Goal: Task Accomplishment & Management: Use online tool/utility

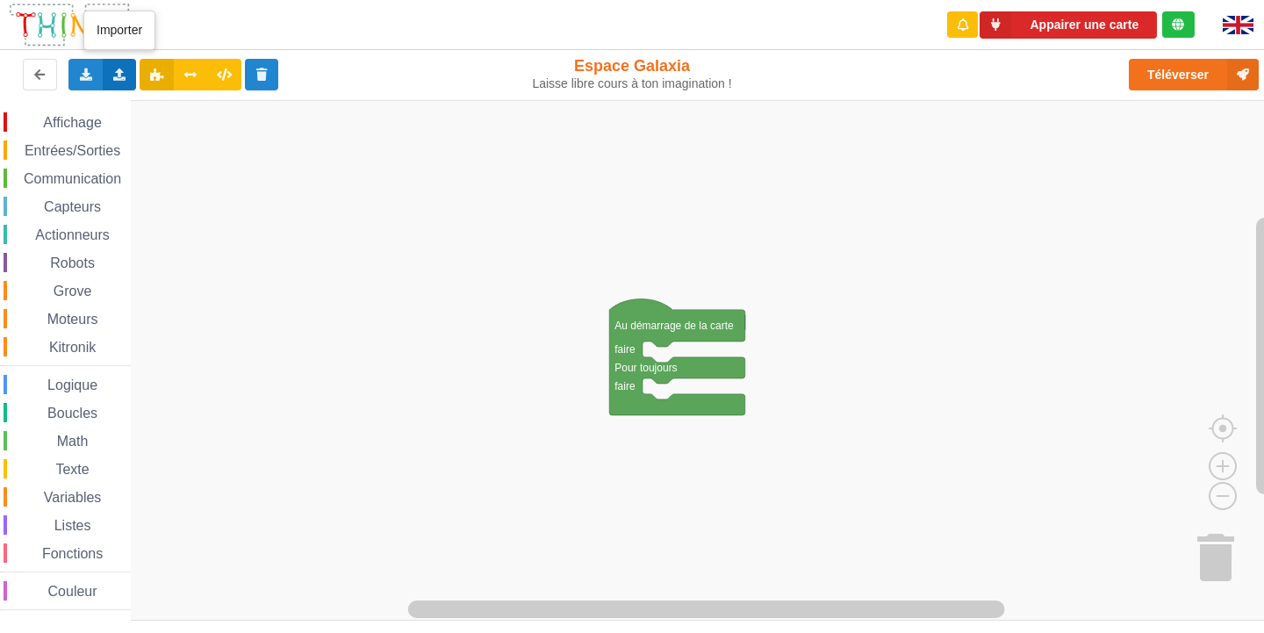
click at [130, 76] on div "Importer un assemblage de blocs Importer du code Python" at bounding box center [120, 75] width 34 height 32
click at [200, 107] on span "Importer un assemblage de blocs" at bounding box center [242, 107] width 182 height 14
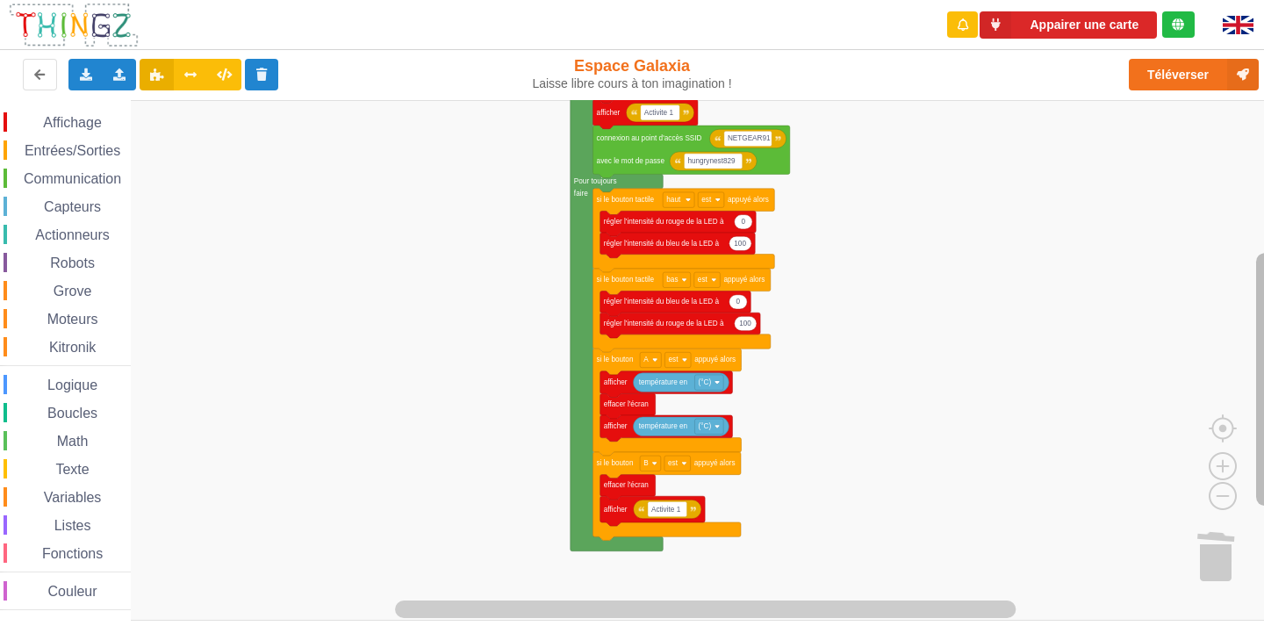
click at [1248, 419] on div "Affichage Entrées/Sorties Communication Capteurs Actionneurs Robots Grove Moteu…" at bounding box center [638, 360] width 1277 height 521
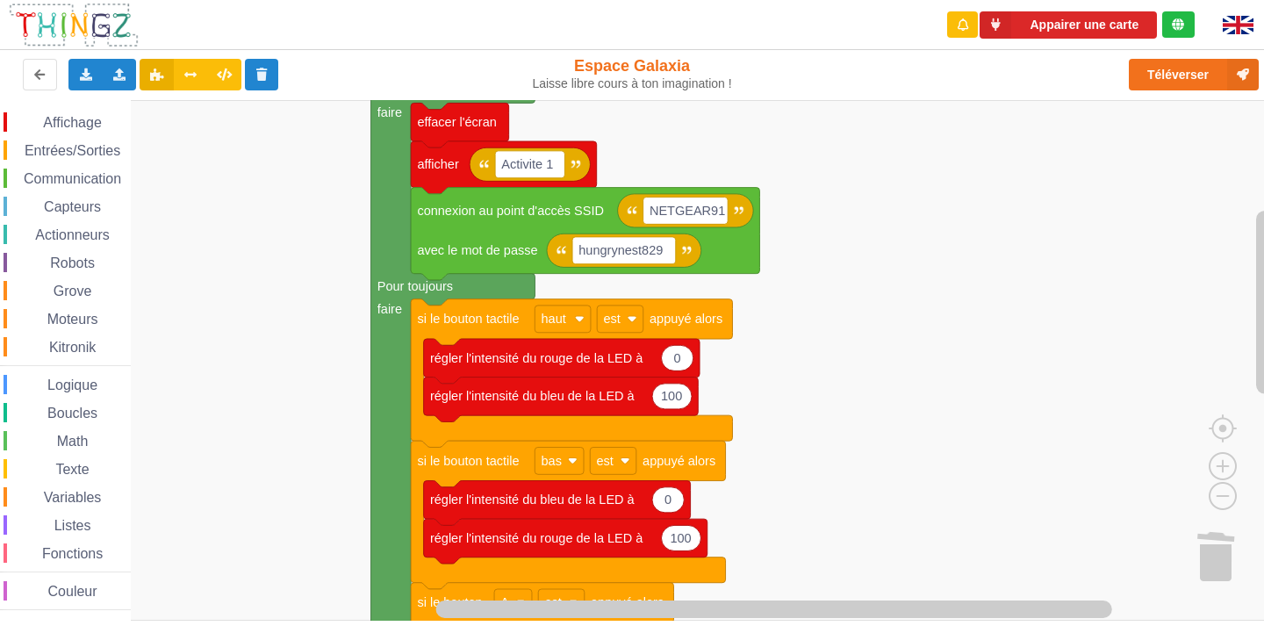
click at [836, 465] on rect "Espace de travail de Blocky" at bounding box center [638, 360] width 1277 height 521
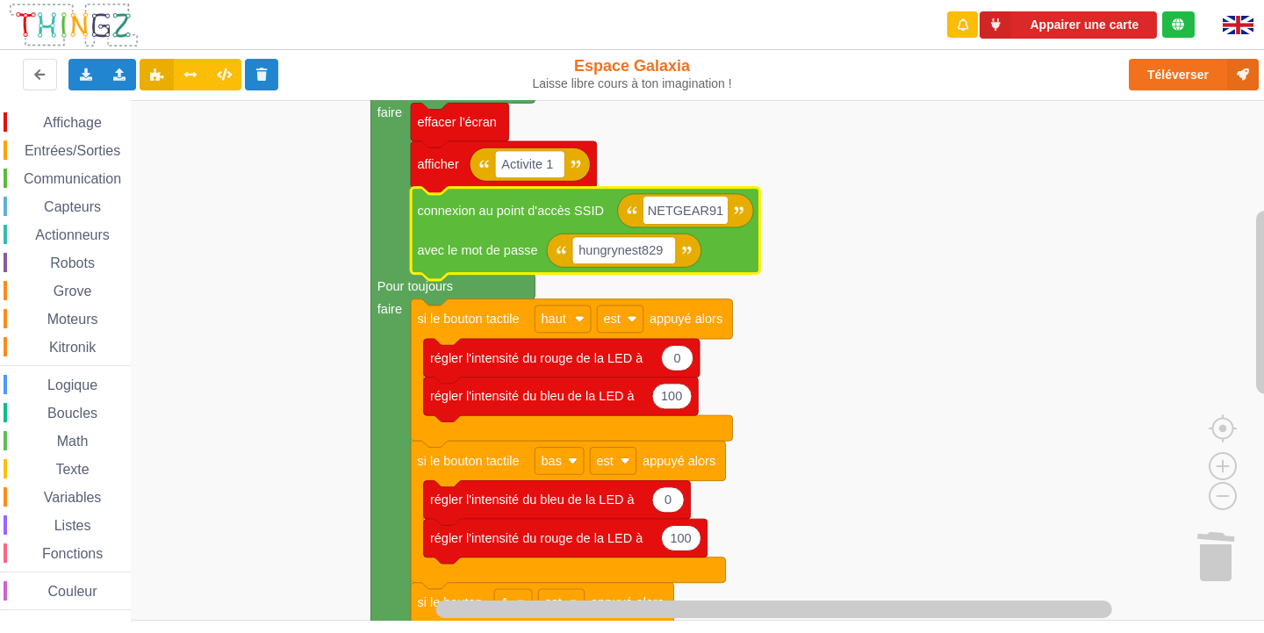
click at [726, 205] on input "NETGEAR91" at bounding box center [686, 210] width 84 height 27
type input "NETGEAR38"
click at [662, 245] on text "hungrynest829" at bounding box center [622, 250] width 84 height 14
type input "joyoustuba995"
click at [61, 177] on span "Communication" at bounding box center [72, 178] width 103 height 15
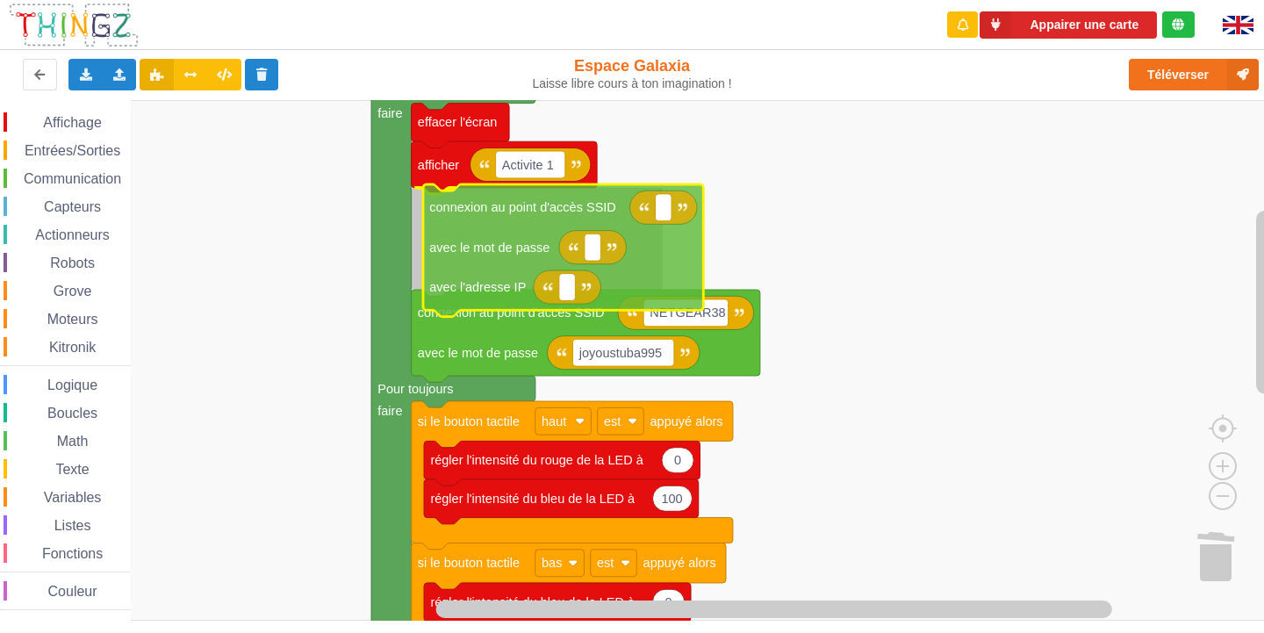
click at [544, 278] on div "Affichage Entrées/Sorties Communication Capteurs Actionneurs Robots Grove Moteu…" at bounding box center [638, 360] width 1277 height 521
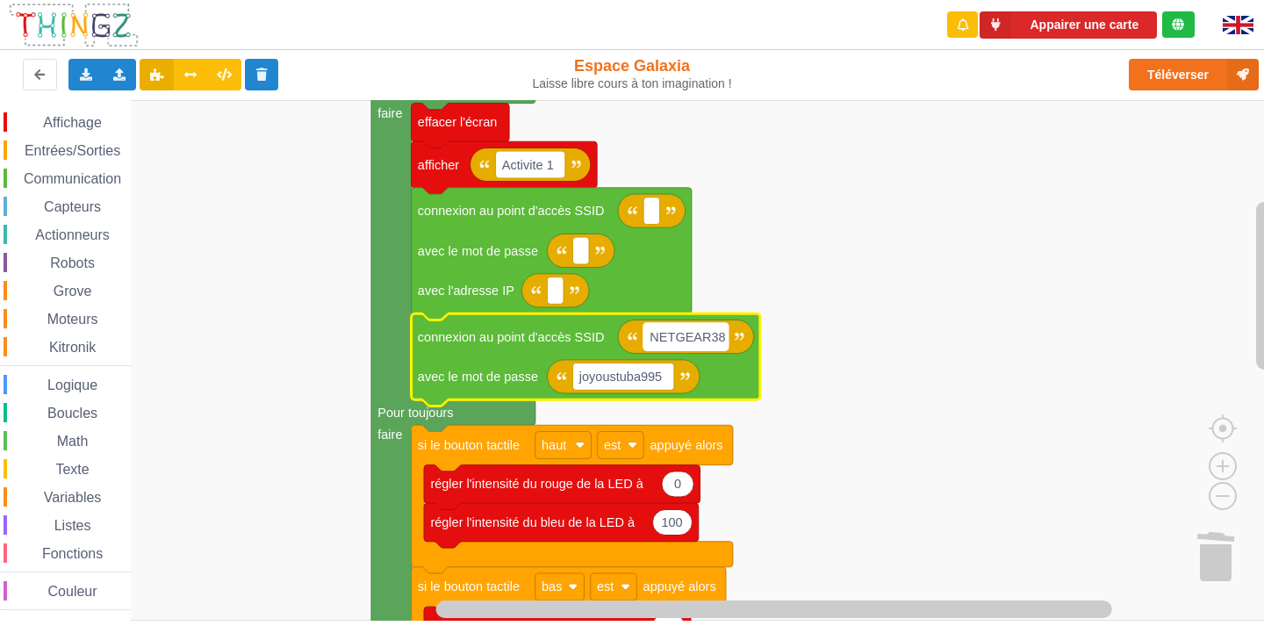
click at [718, 343] on text "NETGEAR38" at bounding box center [688, 336] width 76 height 14
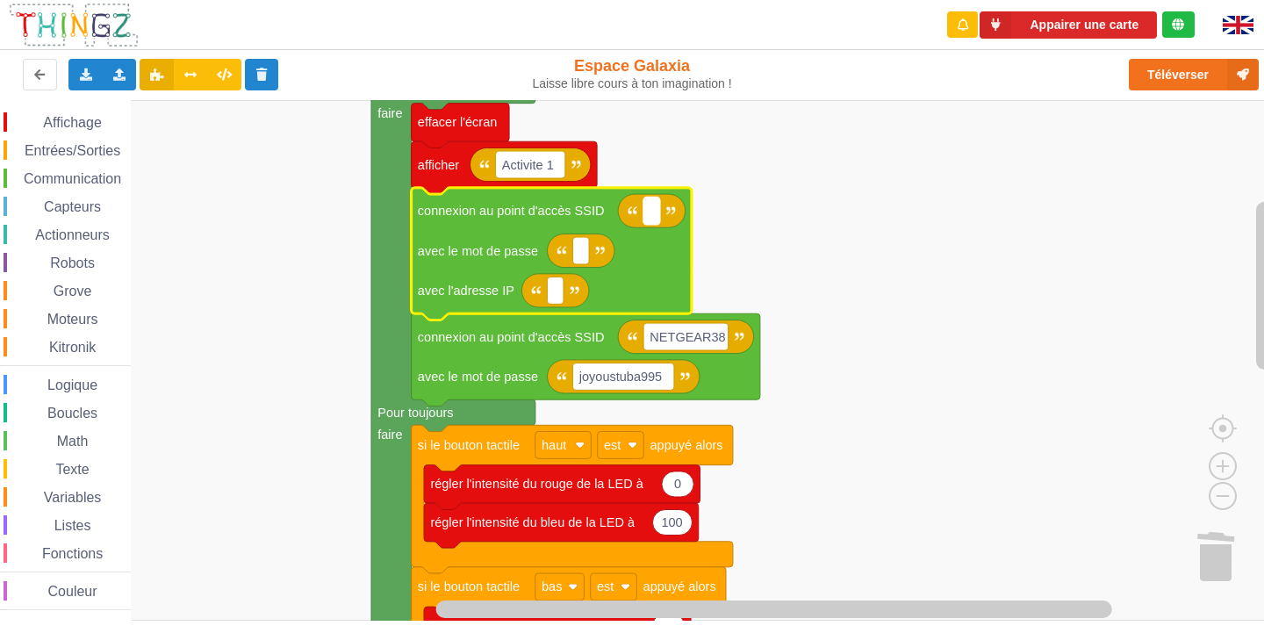
click at [655, 214] on rect "Espace de travail de Blocky" at bounding box center [652, 211] width 17 height 27
type input "NETGEAR38"
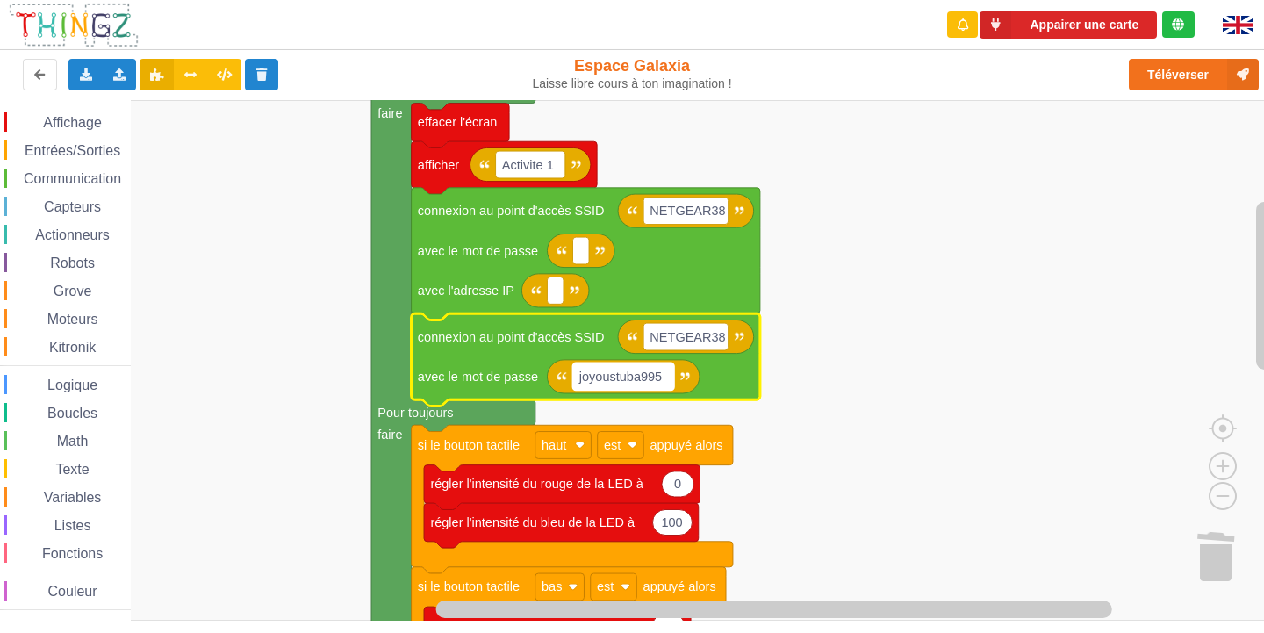
click at [659, 377] on text "joyoustuba995" at bounding box center [620, 377] width 83 height 14
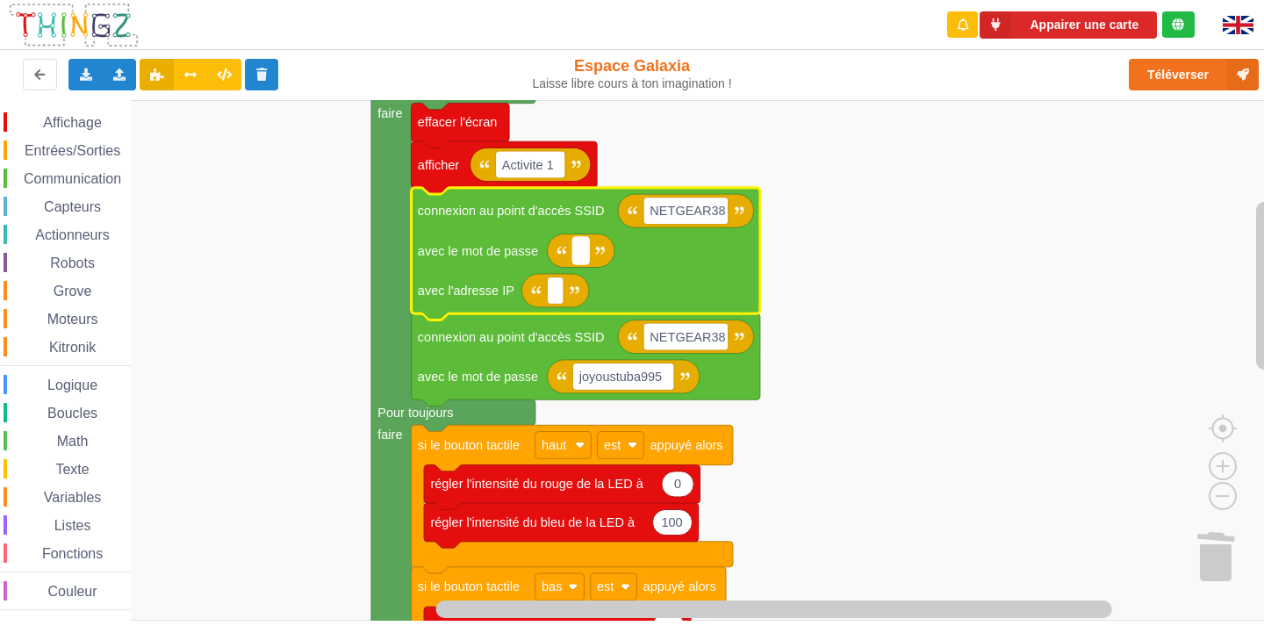
click at [580, 257] on text "Espace de travail de Blocky" at bounding box center [582, 250] width 4 height 14
type input "joyoustuba995"
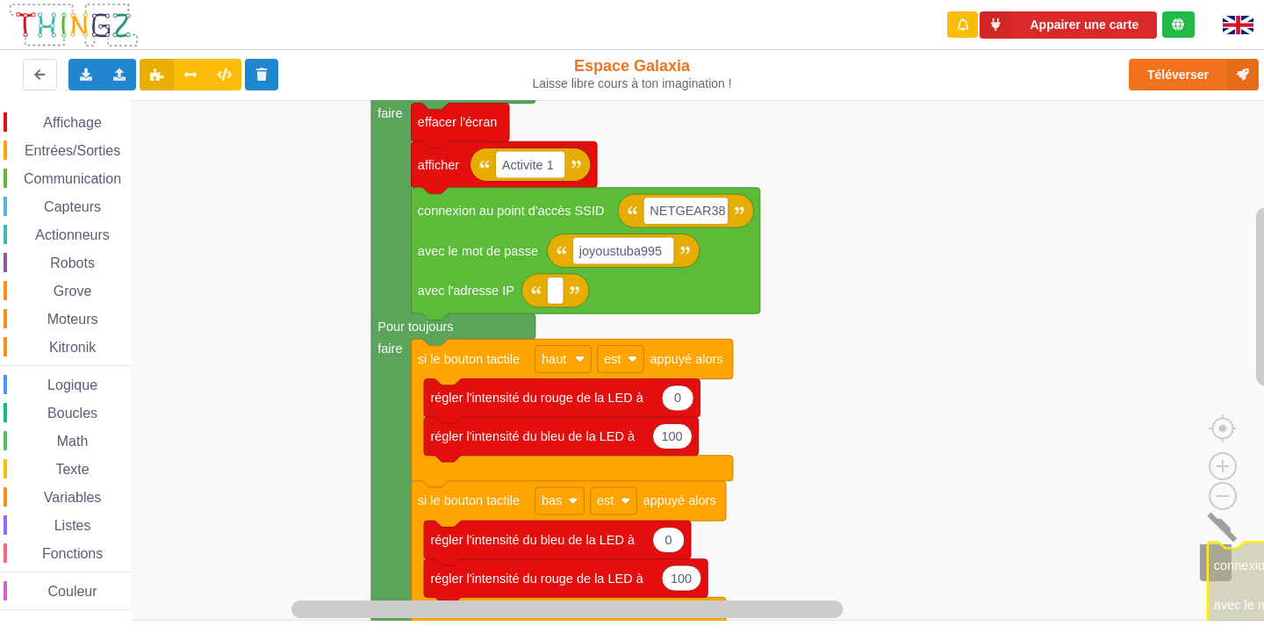
click at [1210, 571] on image "Espace de travail de Blocky" at bounding box center [1238, 555] width 84 height 109
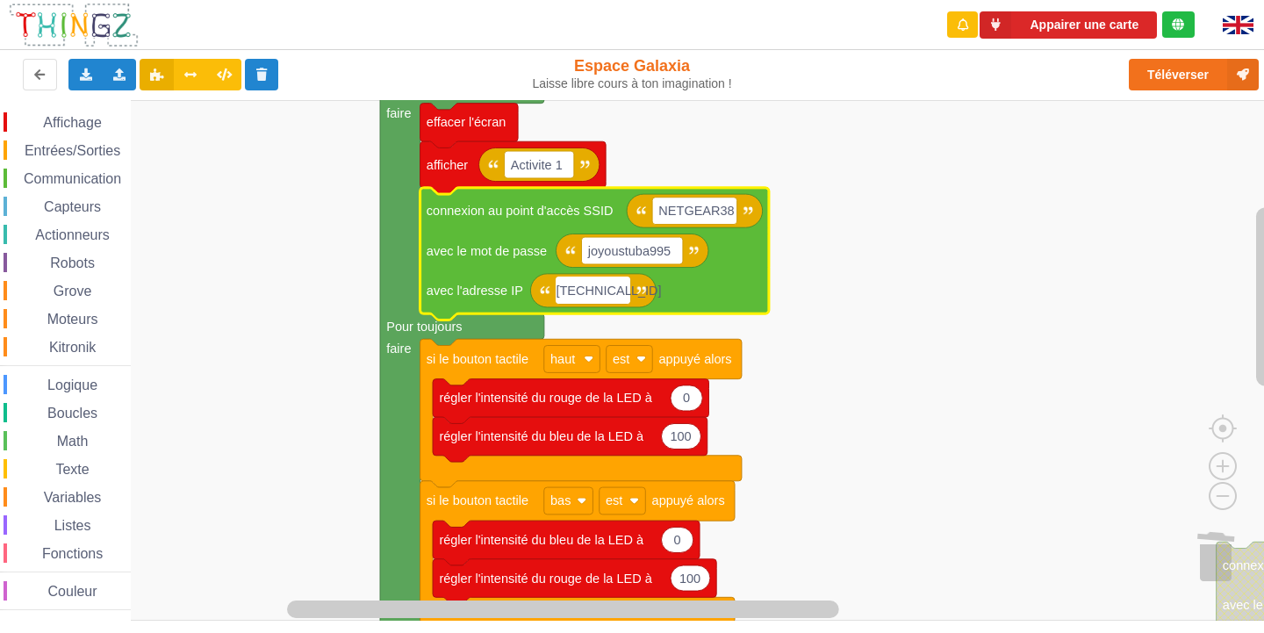
click at [562, 284] on input "[TECHNICAL_ID]" at bounding box center [593, 290] width 75 height 27
type input "[TECHNICAL_ID]"
click at [1195, 76] on button "Téléverser" at bounding box center [1194, 75] width 130 height 32
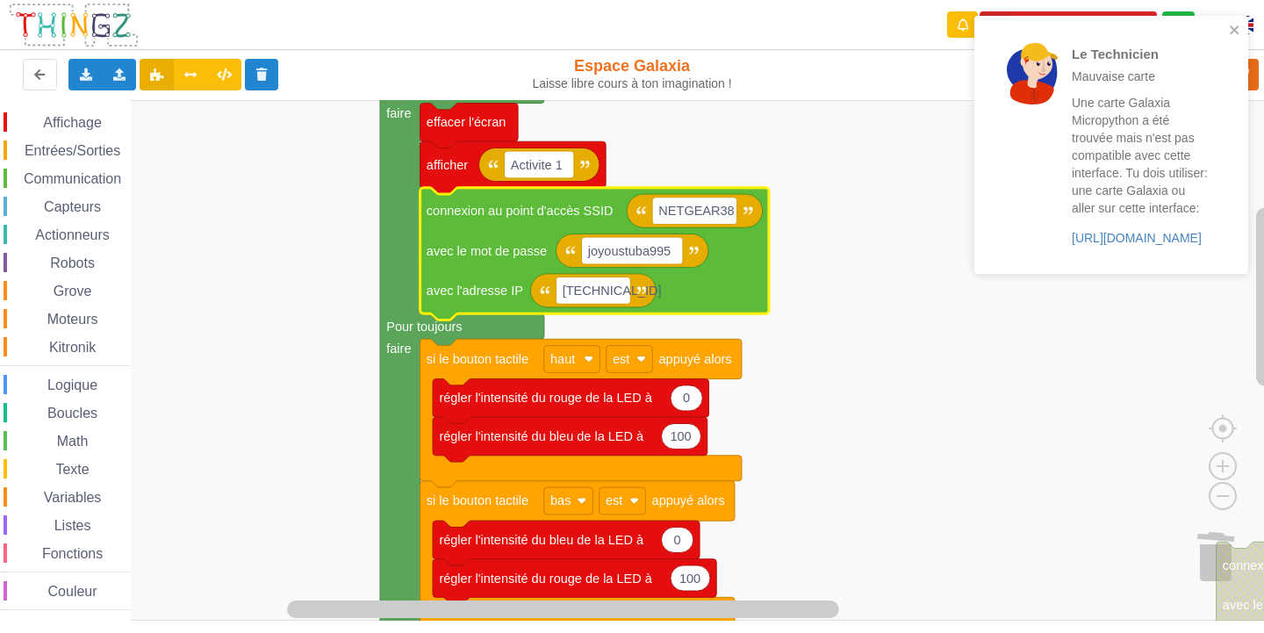
click at [886, 318] on rect "Espace de travail de Blocky" at bounding box center [638, 360] width 1277 height 521
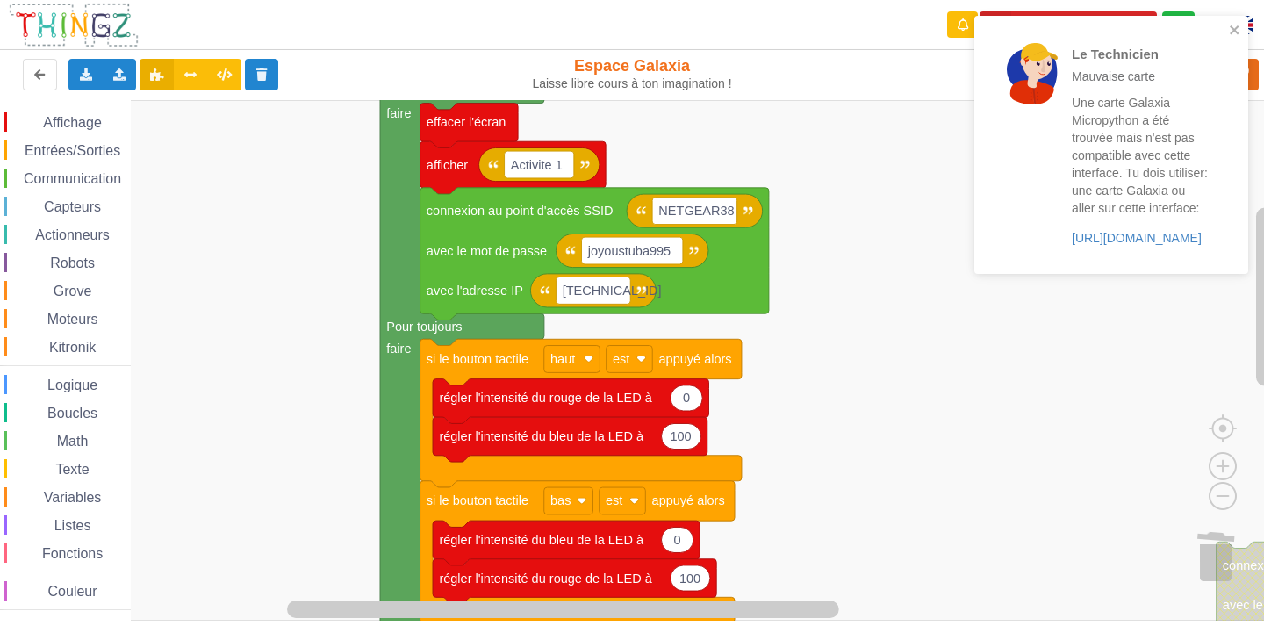
click at [1227, 29] on div "Le Technicien Mauvaise carte Une carte Galaxia Micropython a été trouvée mais n…" at bounding box center [1106, 145] width 248 height 244
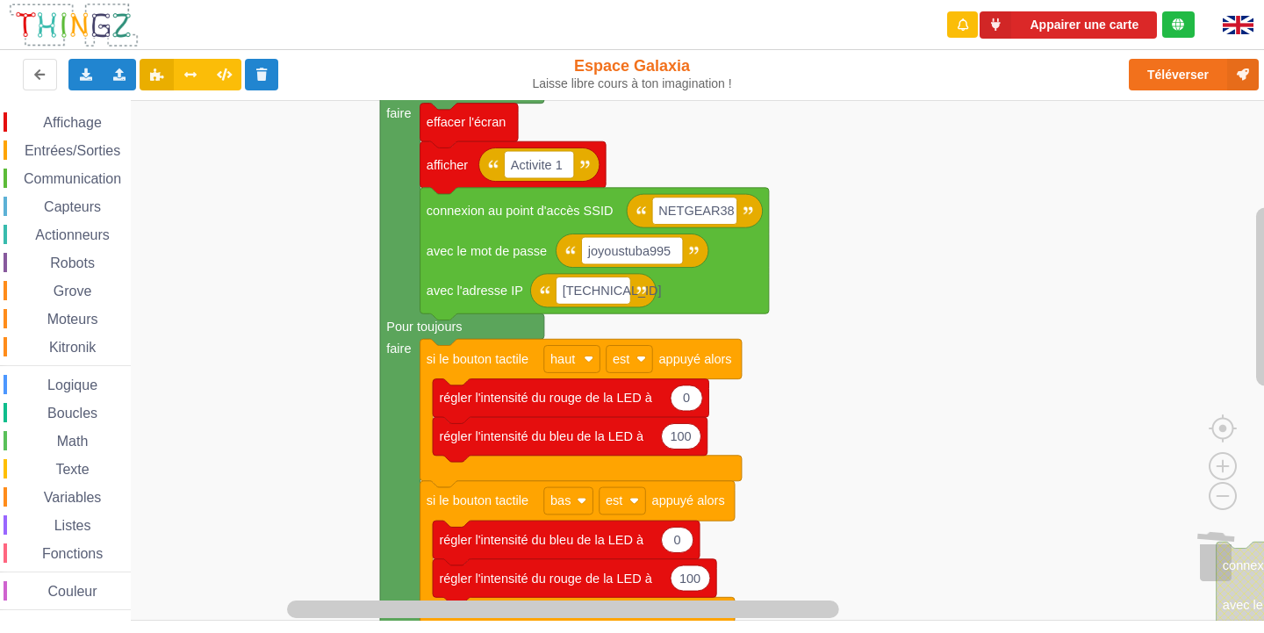
click at [1214, 79] on div "Le Technicien Mauvaise carte Une carte Galaxia Micropython a été trouvée mais n…" at bounding box center [1111, 150] width 281 height 277
click at [1137, 141] on rect "Espace de travail de Blocky" at bounding box center [638, 360] width 1277 height 521
click at [1182, 68] on button "Téléverser" at bounding box center [1194, 75] width 130 height 32
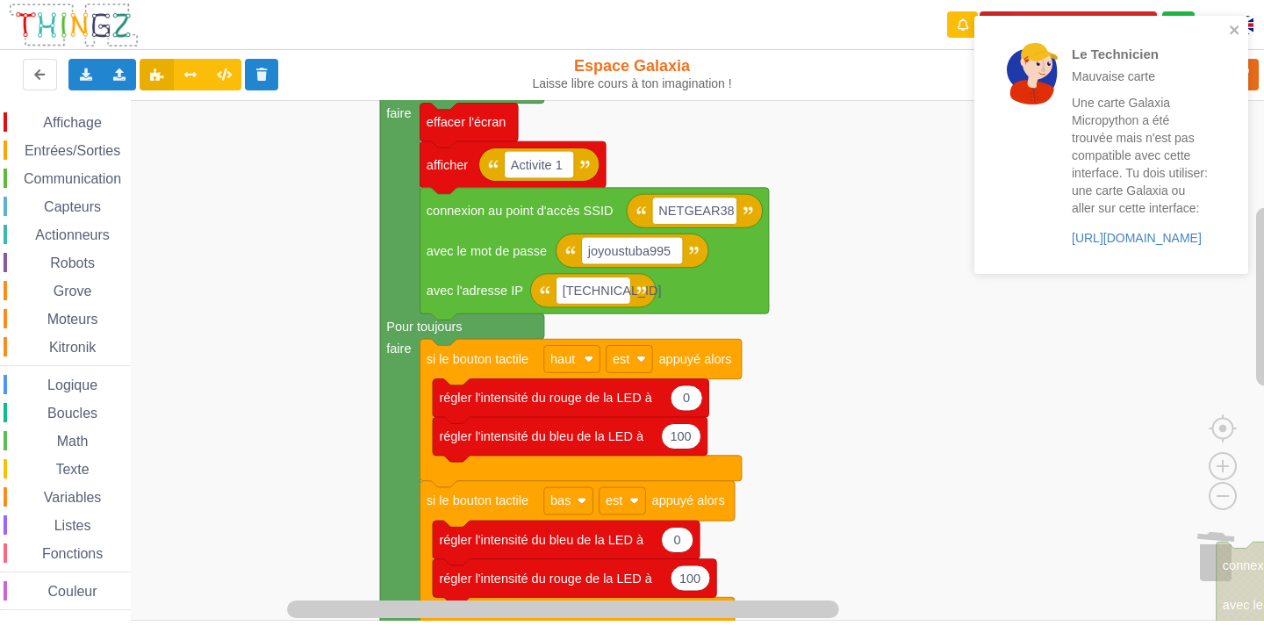
click at [923, 389] on rect "Espace de travail de Blocky" at bounding box center [638, 360] width 1277 height 521
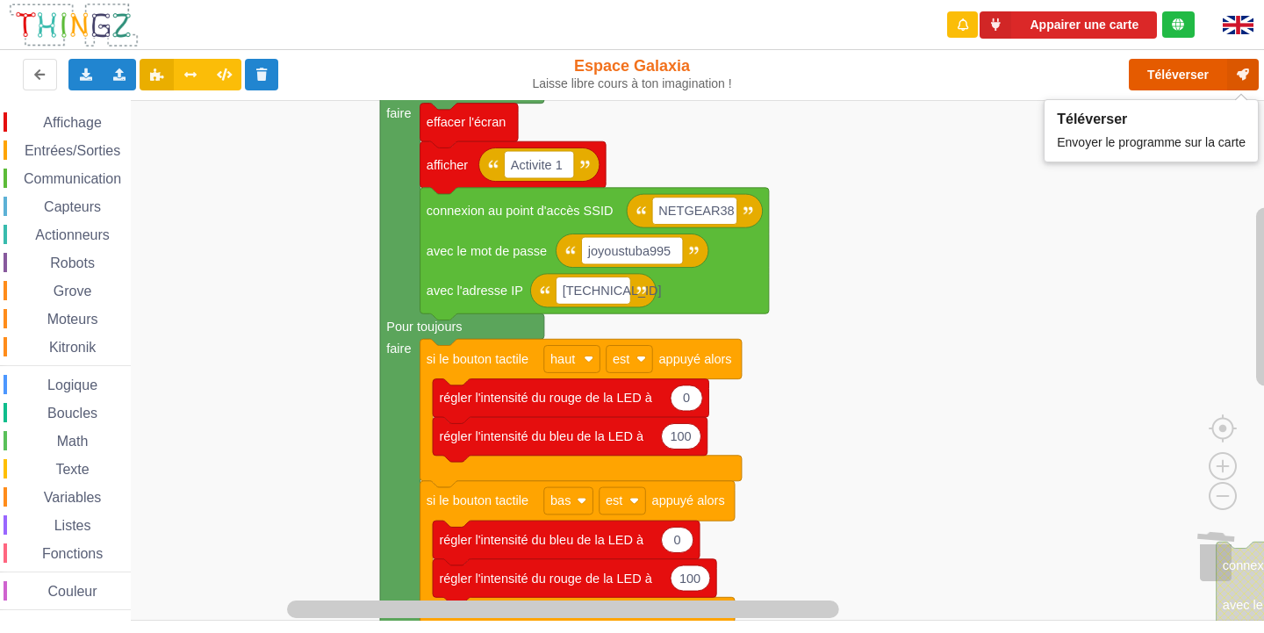
click at [1151, 75] on button "Téléverser" at bounding box center [1194, 75] width 130 height 32
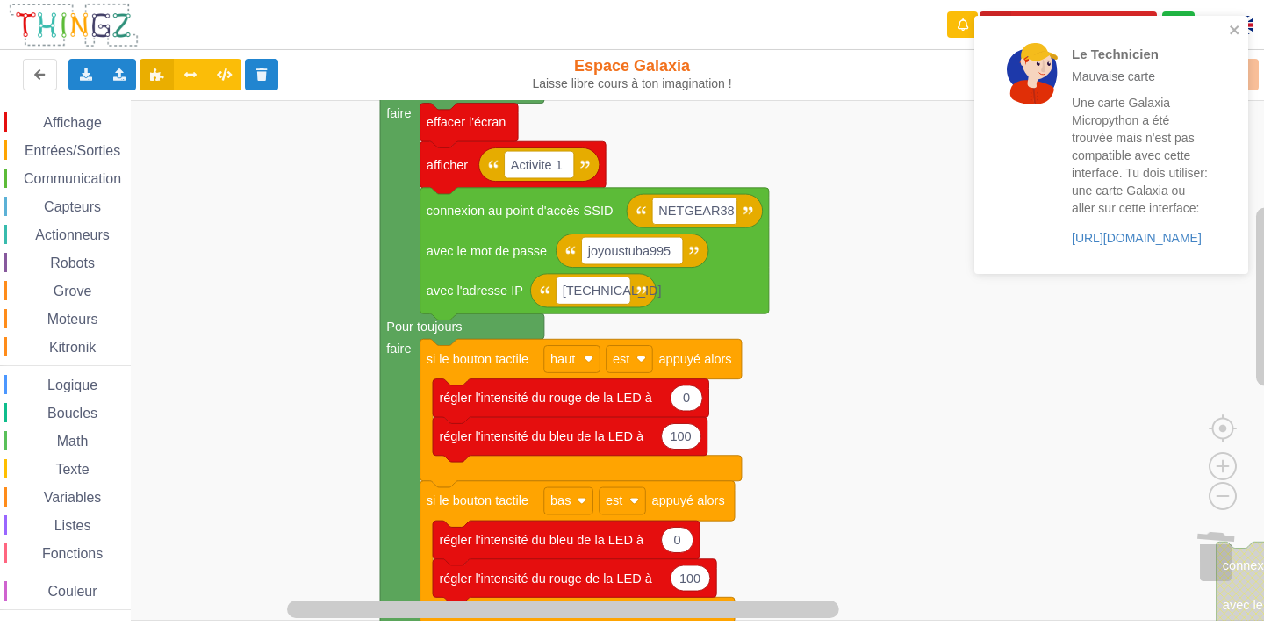
click at [892, 278] on rect "Espace de travail de Blocky" at bounding box center [638, 360] width 1277 height 521
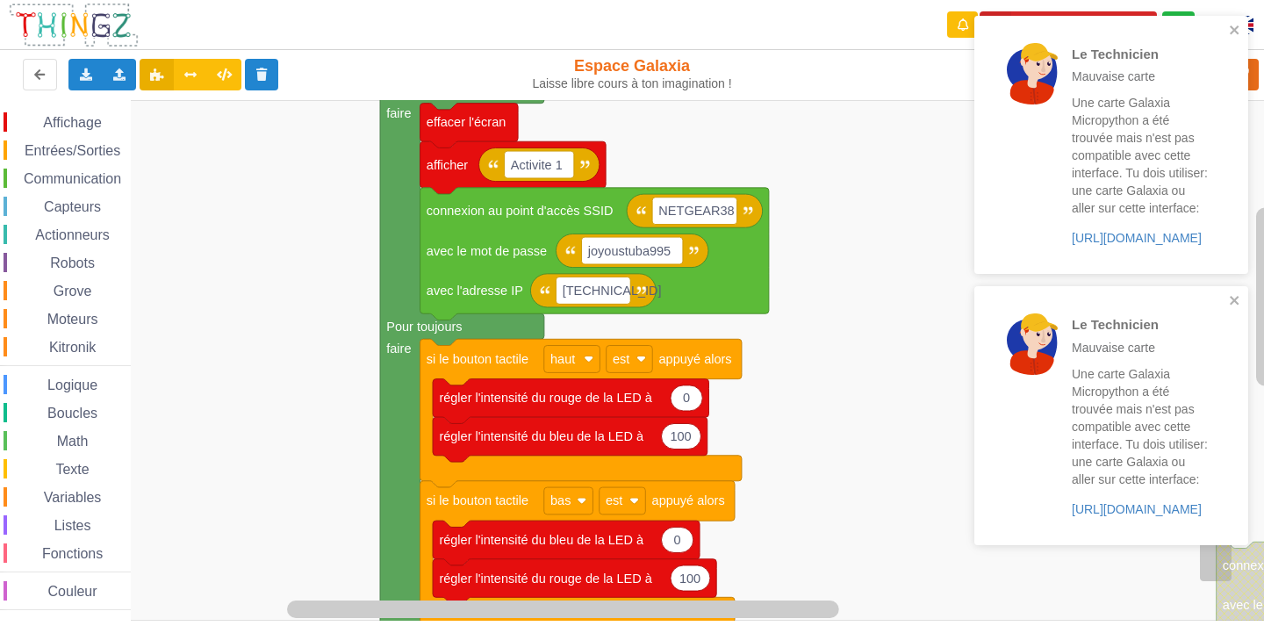
click at [891, 216] on rect "Espace de travail de Blocky" at bounding box center [638, 360] width 1277 height 521
click at [1239, 25] on icon "close" at bounding box center [1235, 30] width 12 height 14
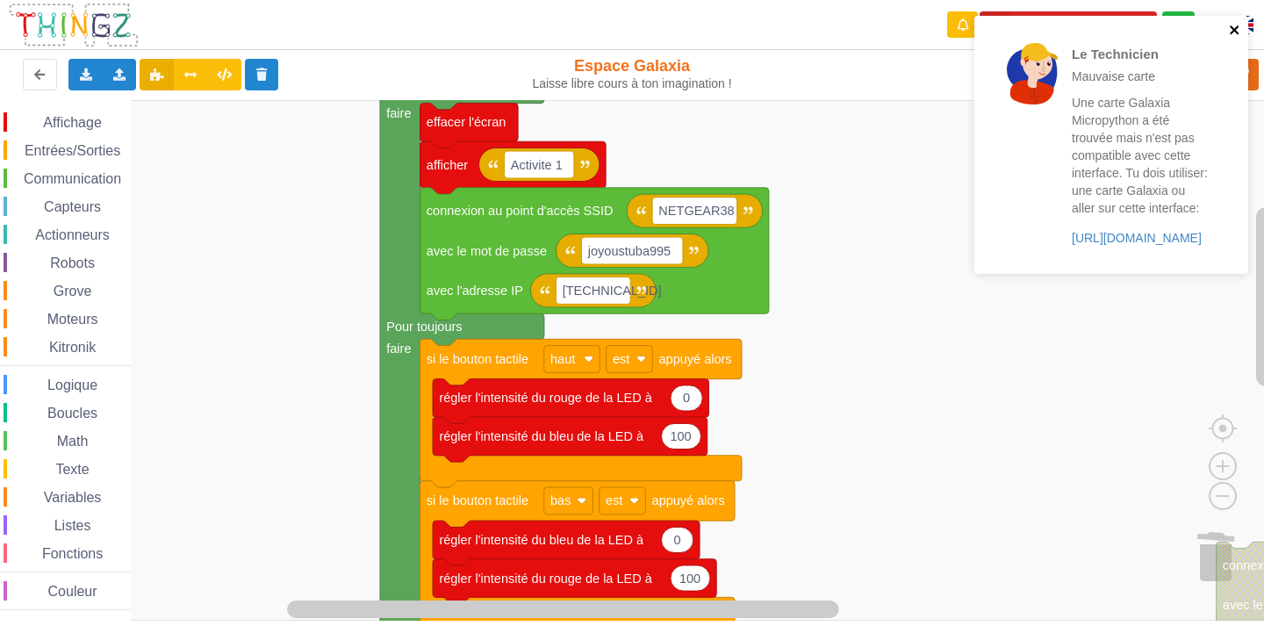
click at [1235, 27] on icon "close" at bounding box center [1235, 30] width 12 height 14
click at [1234, 24] on icon "close" at bounding box center [1235, 30] width 12 height 14
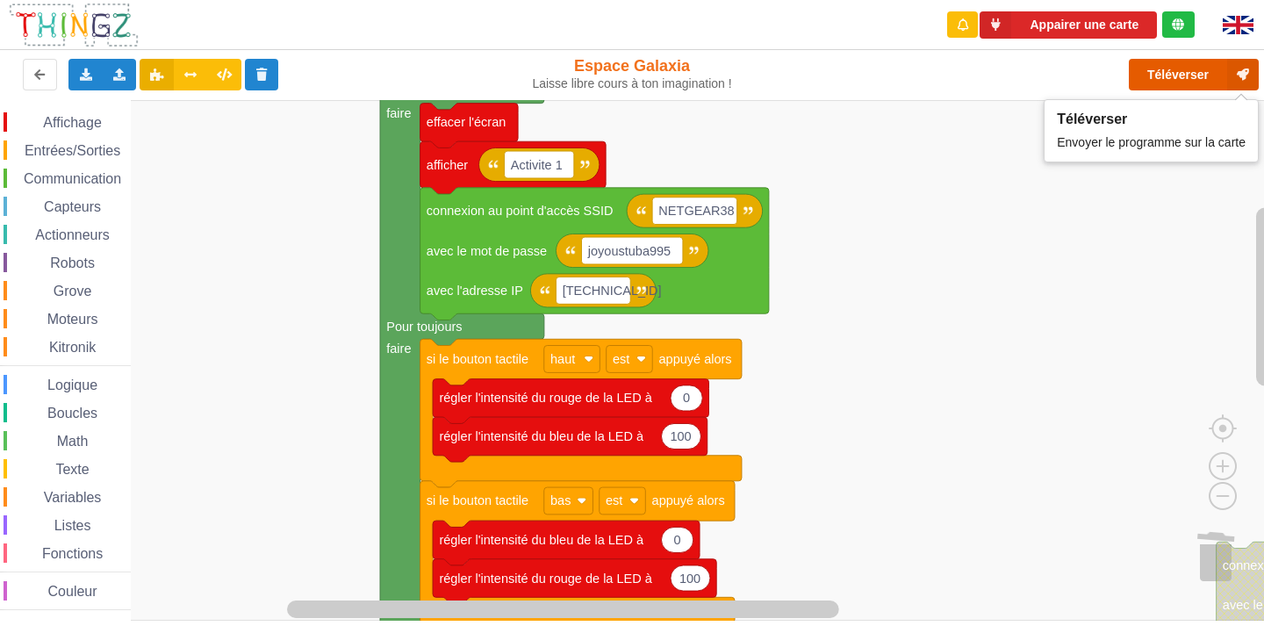
click at [1182, 76] on button "Téléverser" at bounding box center [1194, 75] width 130 height 32
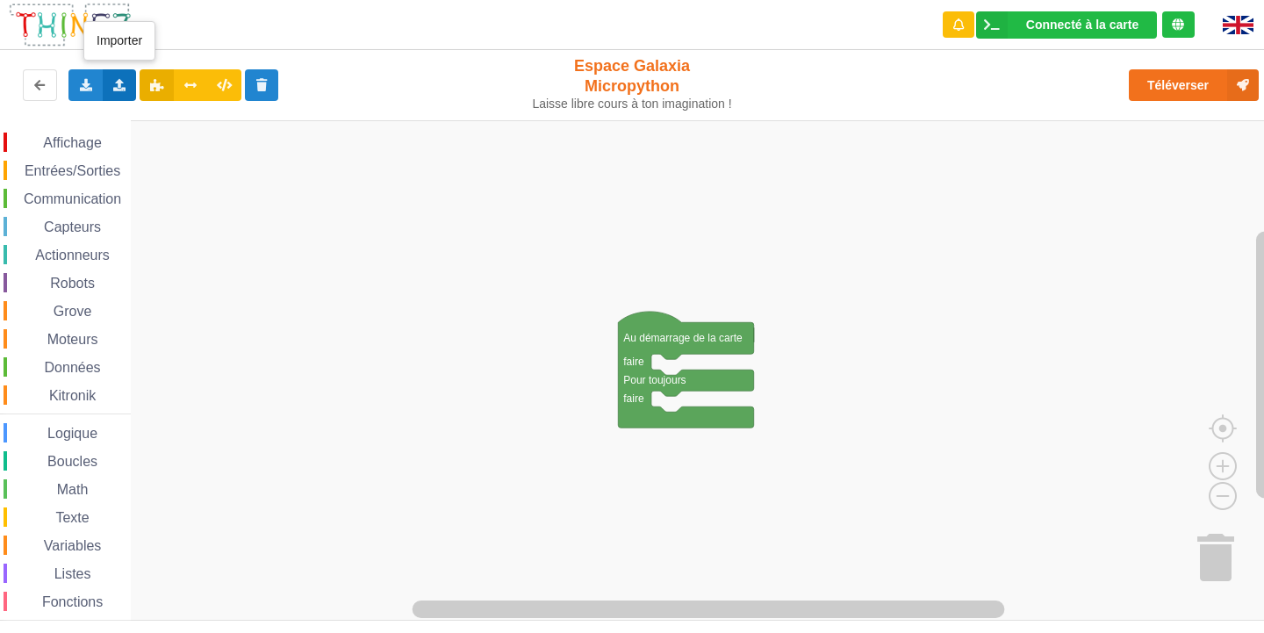
click at [128, 83] on div "Importer un assemblage de blocs Importer du code Python" at bounding box center [120, 85] width 34 height 32
click at [182, 117] on span "Importer un assemblage de blocs" at bounding box center [242, 118] width 182 height 14
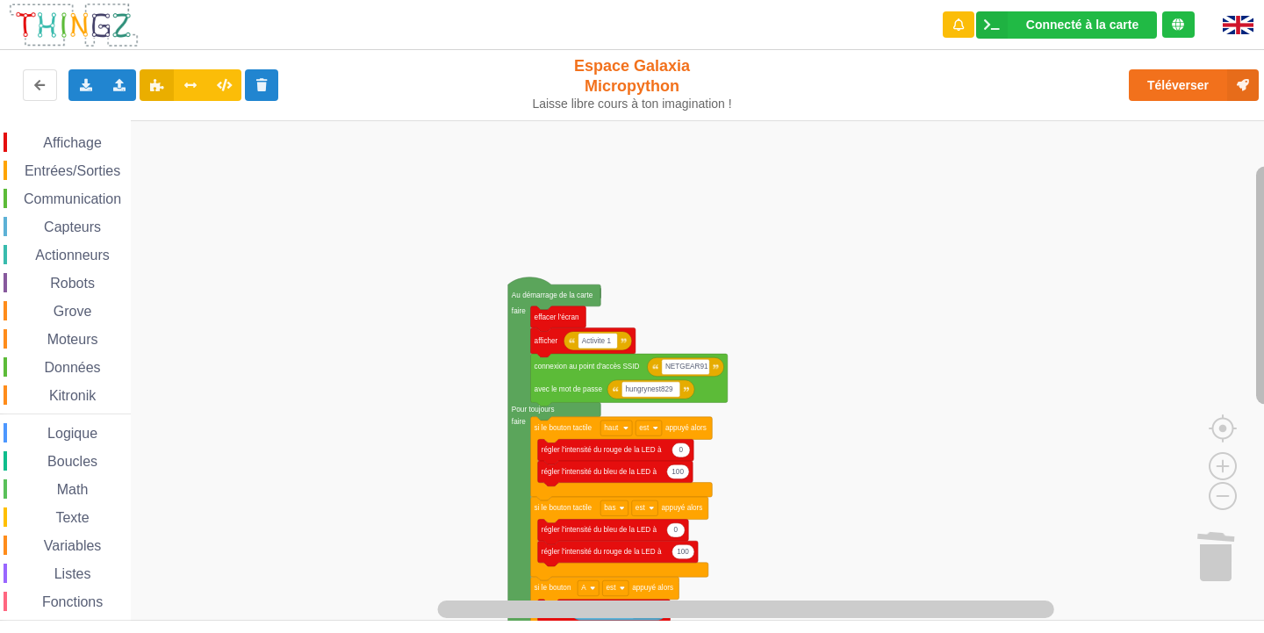
click at [1252, 394] on div "Affichage Entrées/Sorties Communication Capteurs Actionneurs Robots Grove Moteu…" at bounding box center [638, 370] width 1277 height 501
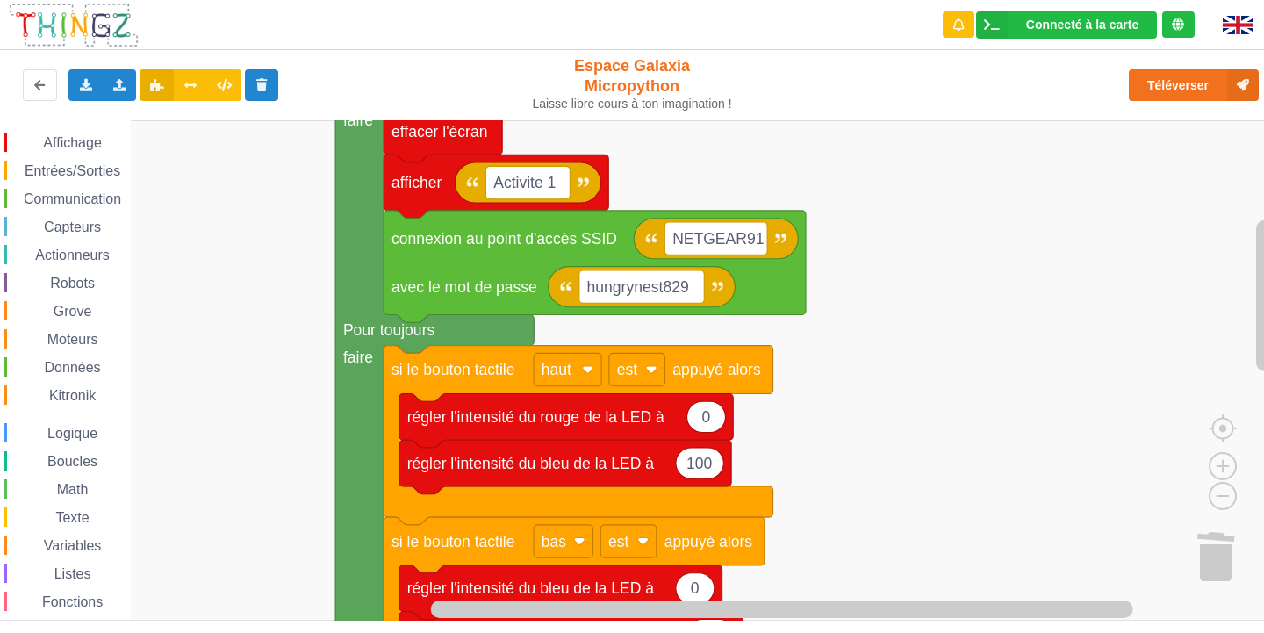
click at [933, 330] on rect "Espace de travail de Blocky" at bounding box center [638, 370] width 1277 height 501
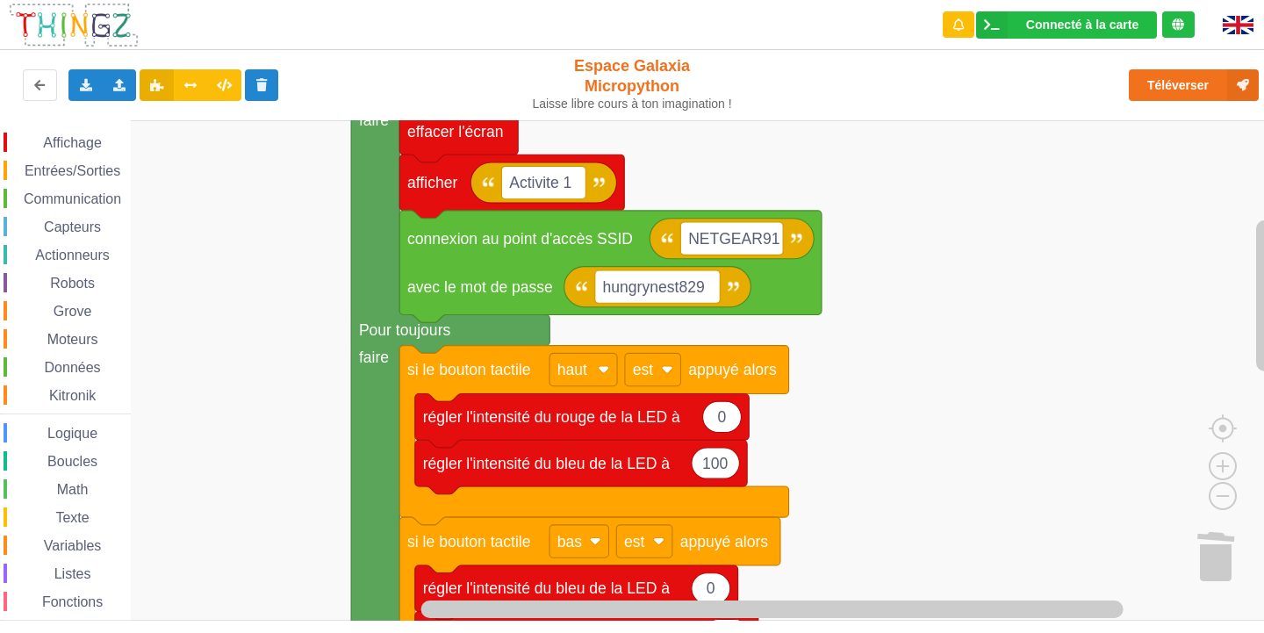
click at [82, 203] on span "Communication" at bounding box center [72, 198] width 103 height 15
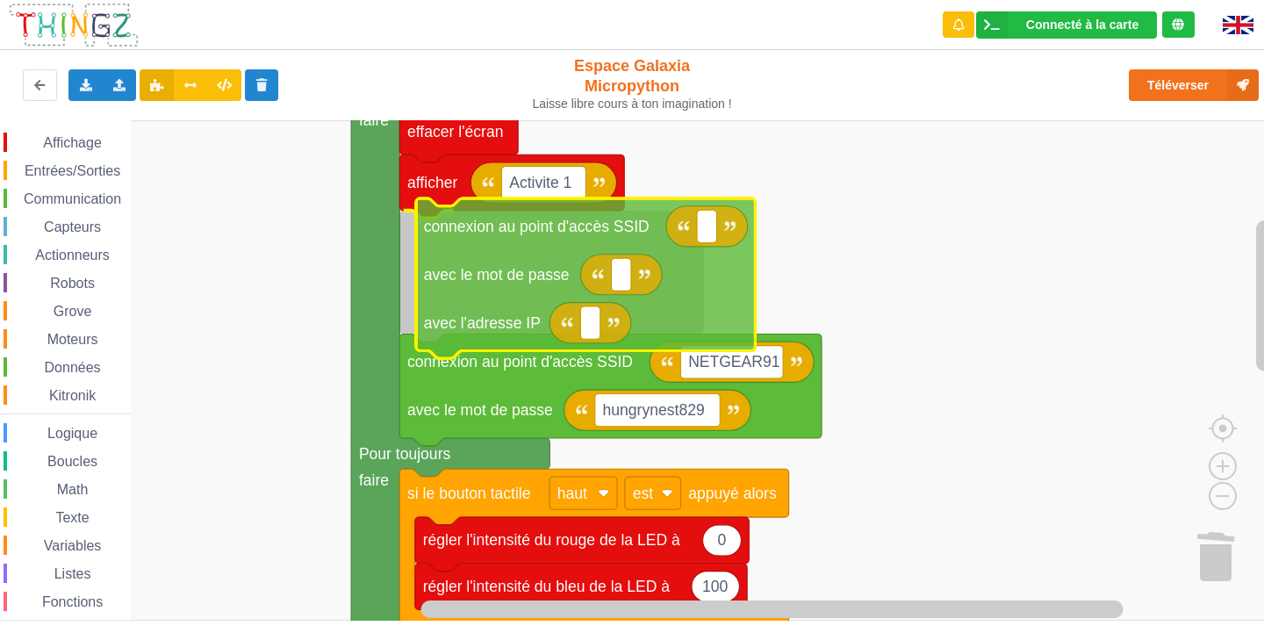
click at [508, 264] on div "Affichage Entrées/Sorties Communication Capteurs Actionneurs Robots Grove Moteu…" at bounding box center [638, 370] width 1277 height 501
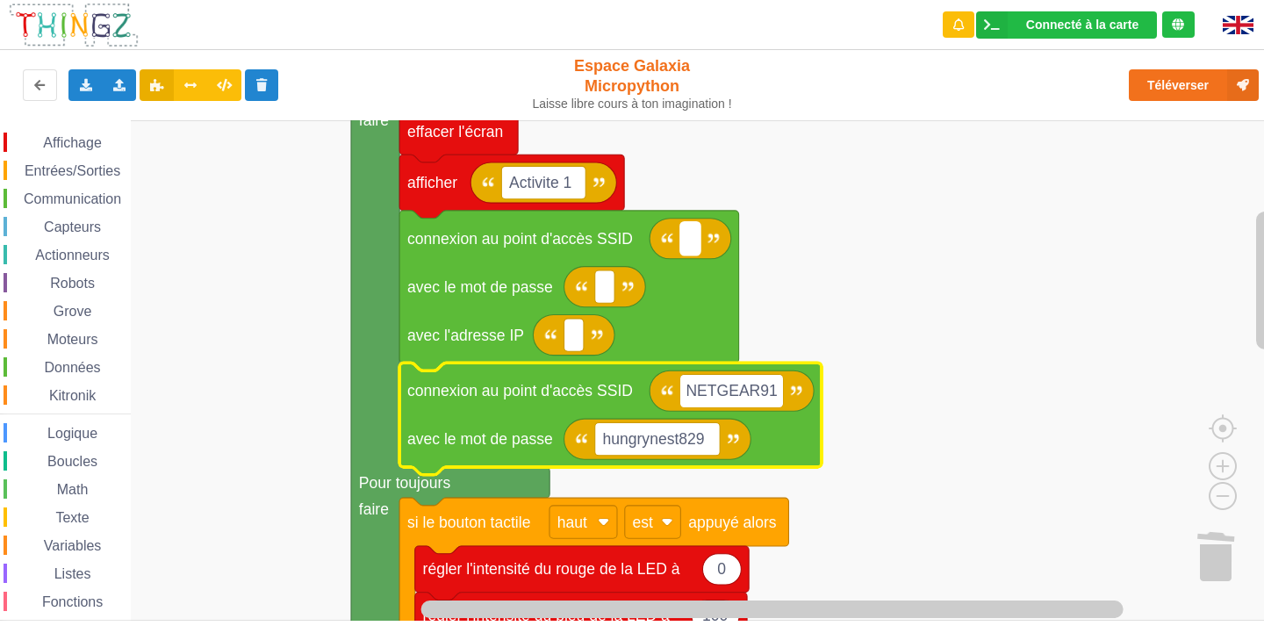
click at [682, 241] on rect "Espace de travail de Blocky" at bounding box center [690, 238] width 19 height 32
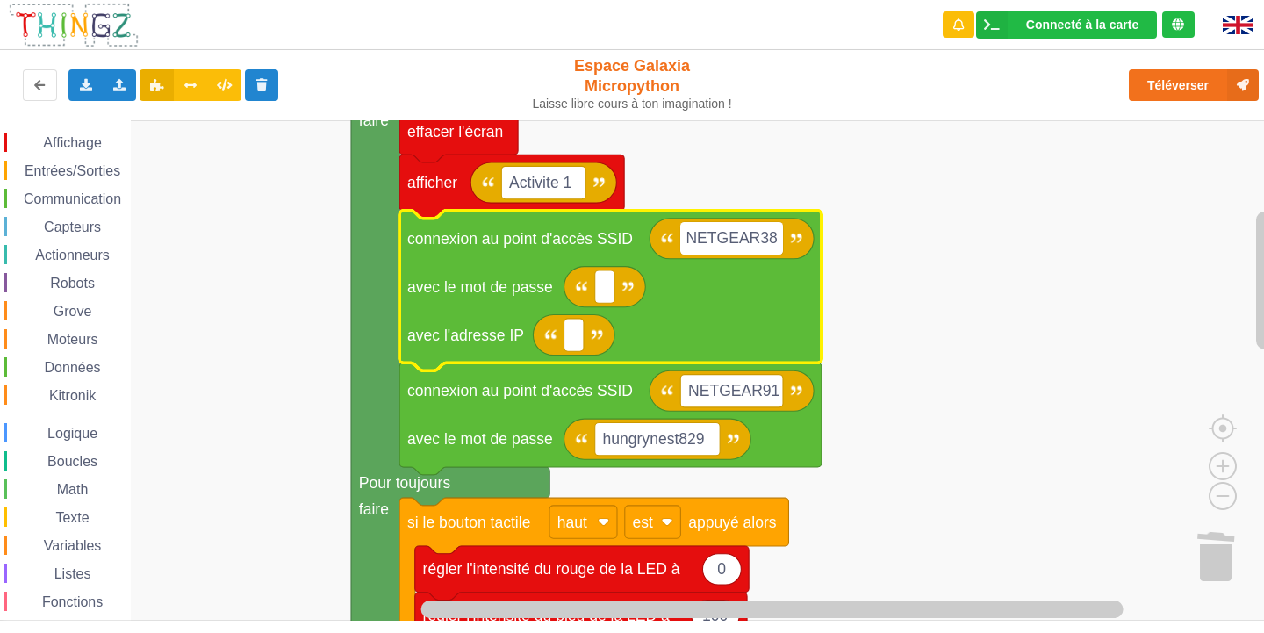
type input "NETGEAR38"
click at [600, 291] on rect "Espace de travail de Blocky" at bounding box center [604, 286] width 19 height 32
click at [585, 343] on icon "Espace de travail de Blocky" at bounding box center [574, 335] width 82 height 40
click at [580, 343] on rect "Espace de travail de Blocky" at bounding box center [574, 335] width 19 height 32
type input "[TECHNICAL_ID]"
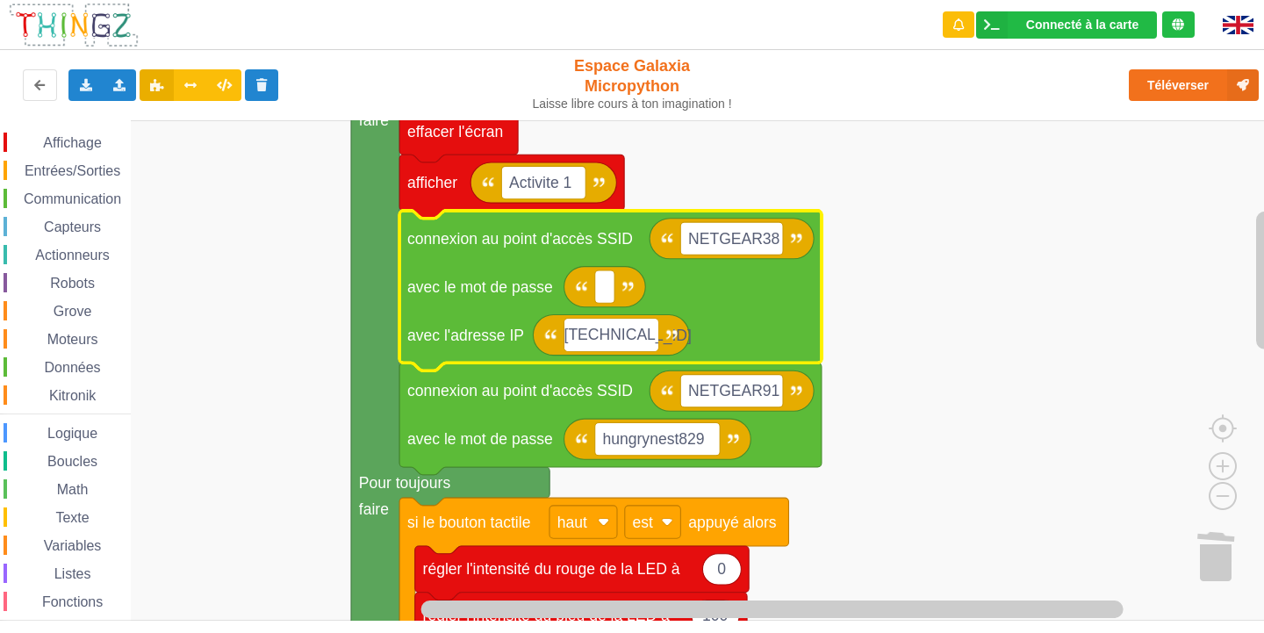
click at [573, 335] on input "[TECHNICAL_ID]" at bounding box center [612, 335] width 94 height 32
click at [606, 282] on text "Espace de travail de Blocky" at bounding box center [604, 287] width 4 height 18
type input "joyoustuba995"
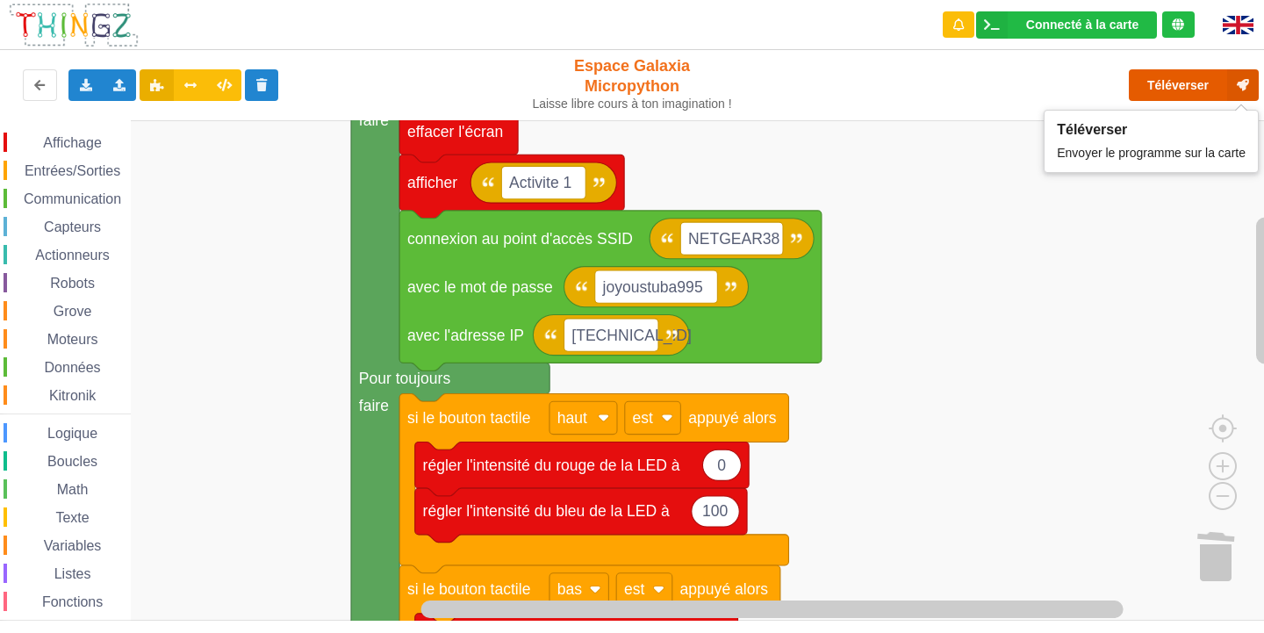
click at [1171, 84] on button "Téléverser" at bounding box center [1194, 85] width 130 height 32
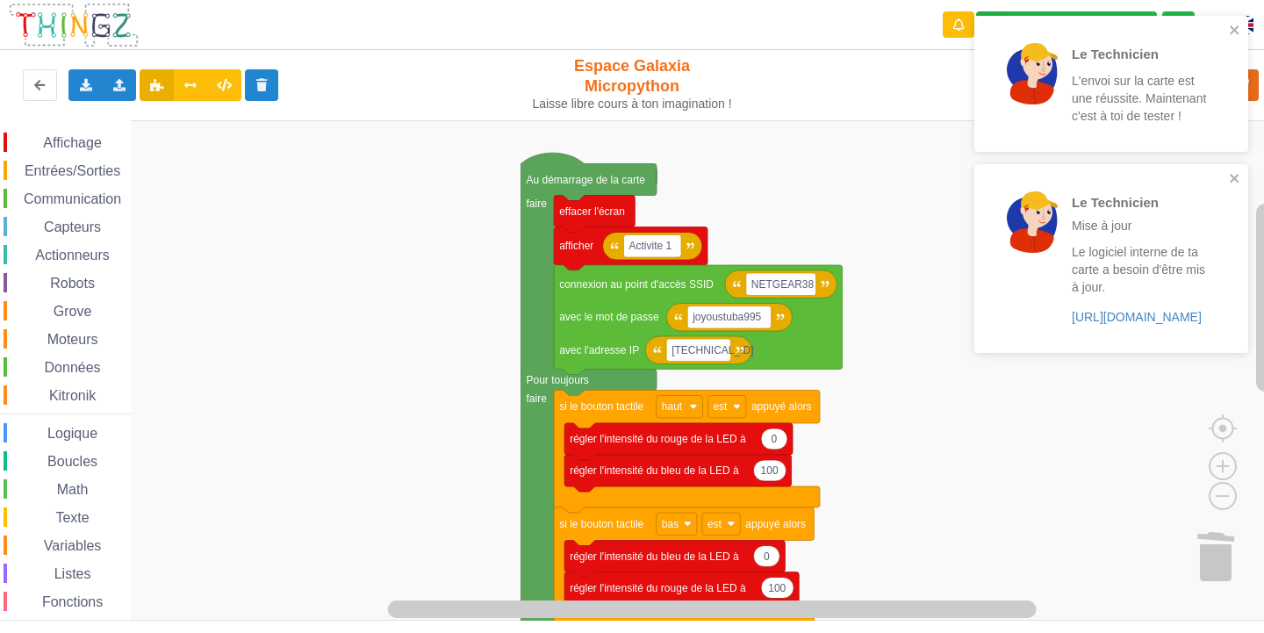
click at [949, 371] on rect "Espace de travail de Blocky" at bounding box center [638, 370] width 1277 height 501
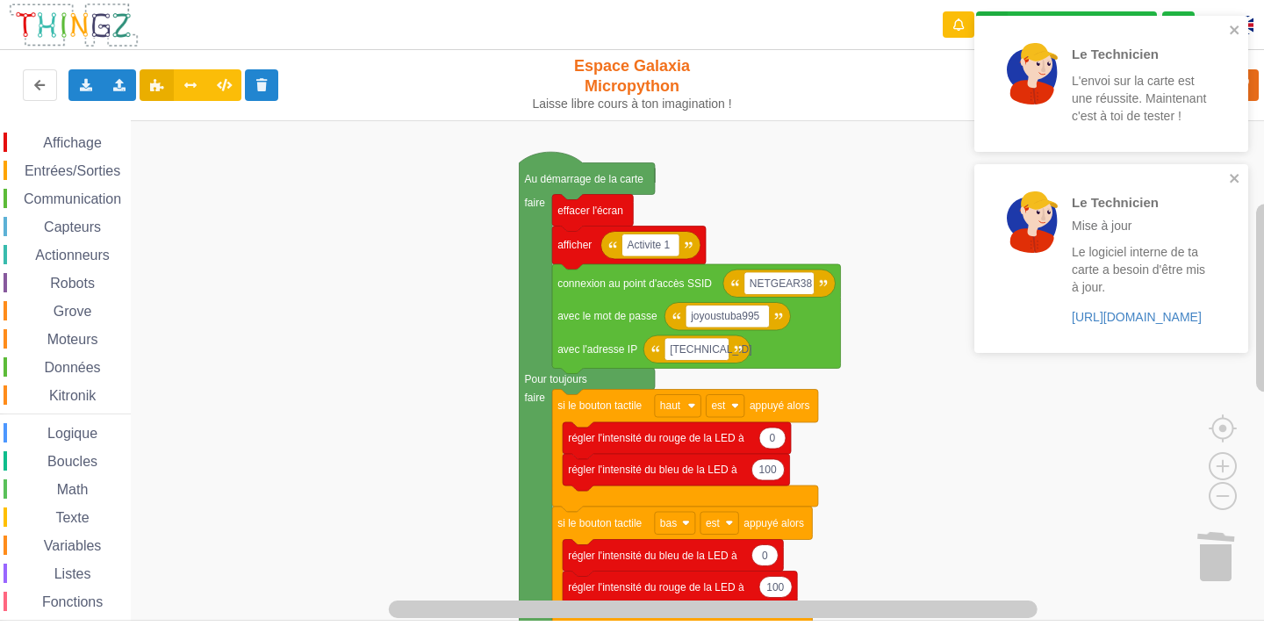
click at [1100, 524] on rect "Espace de travail de Blocky" at bounding box center [638, 370] width 1277 height 501
click at [1232, 27] on icon "close" at bounding box center [1234, 29] width 9 height 9
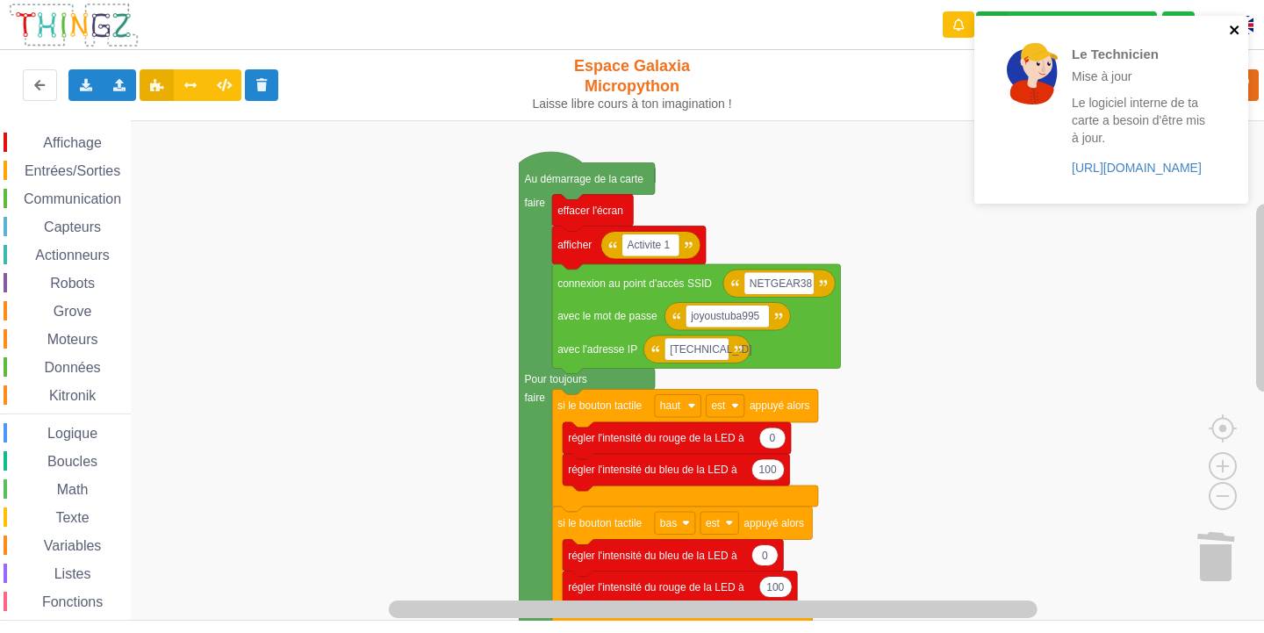
click at [1240, 25] on icon "close" at bounding box center [1235, 30] width 12 height 14
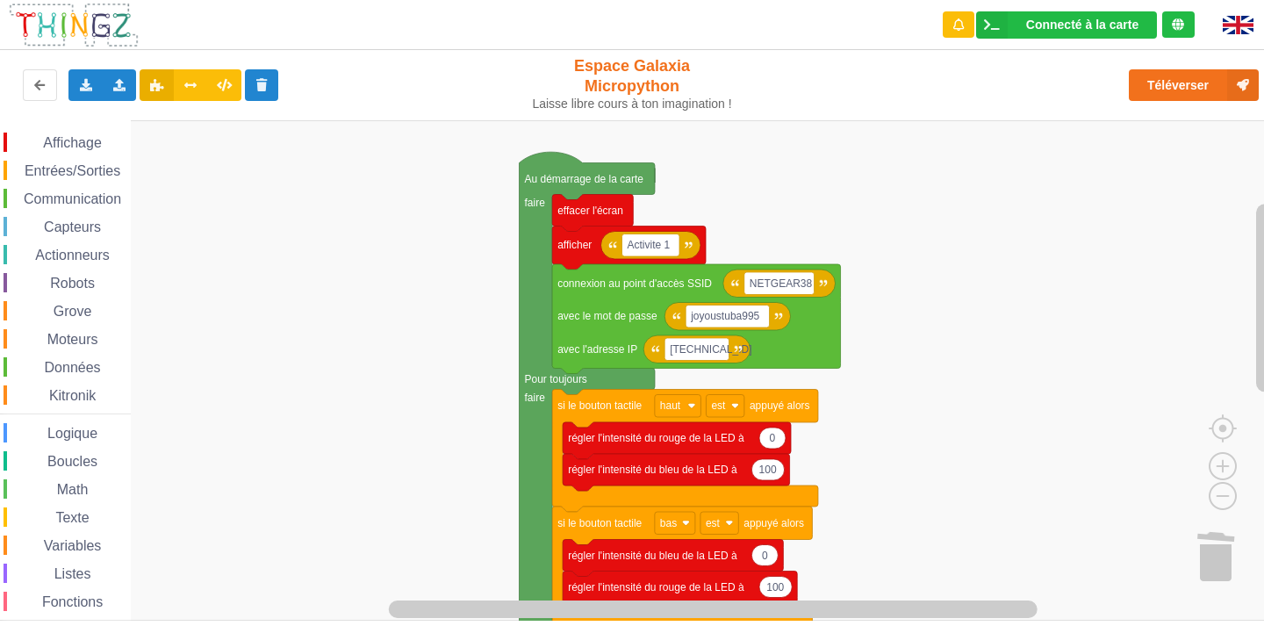
click at [1219, 83] on div "Le Technicien Mise à jour Le logiciel interne de ta carte a besoin d'être mis à…" at bounding box center [1111, 115] width 281 height 207
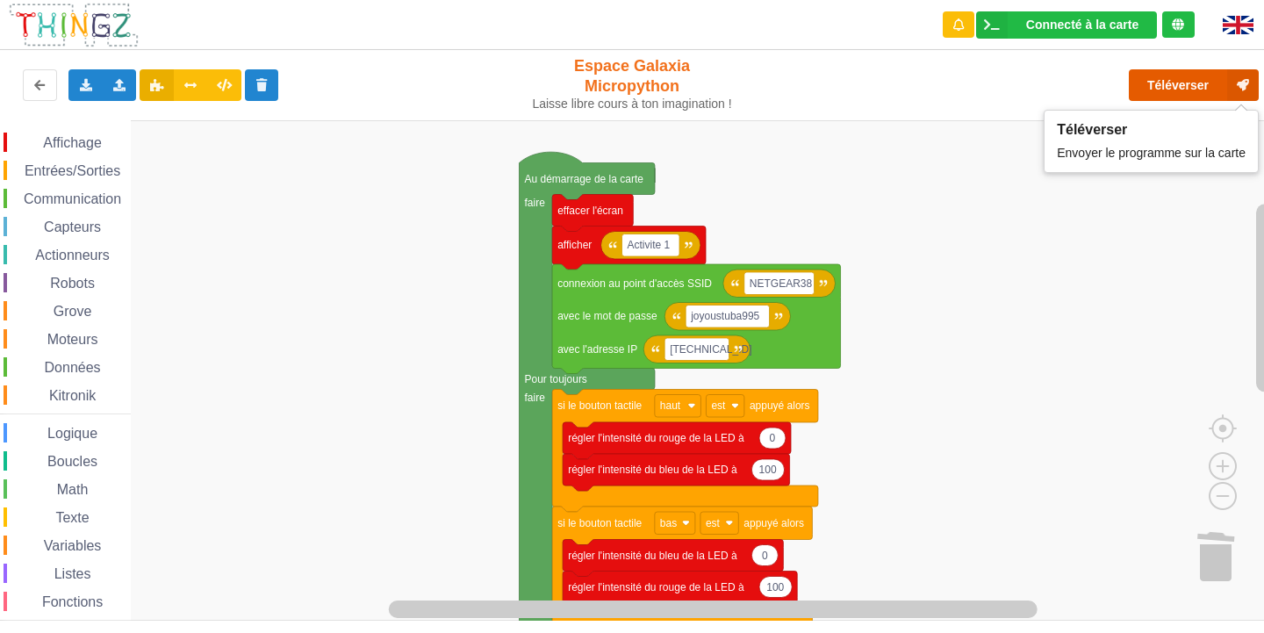
click at [1191, 87] on button "Téléverser" at bounding box center [1194, 85] width 130 height 32
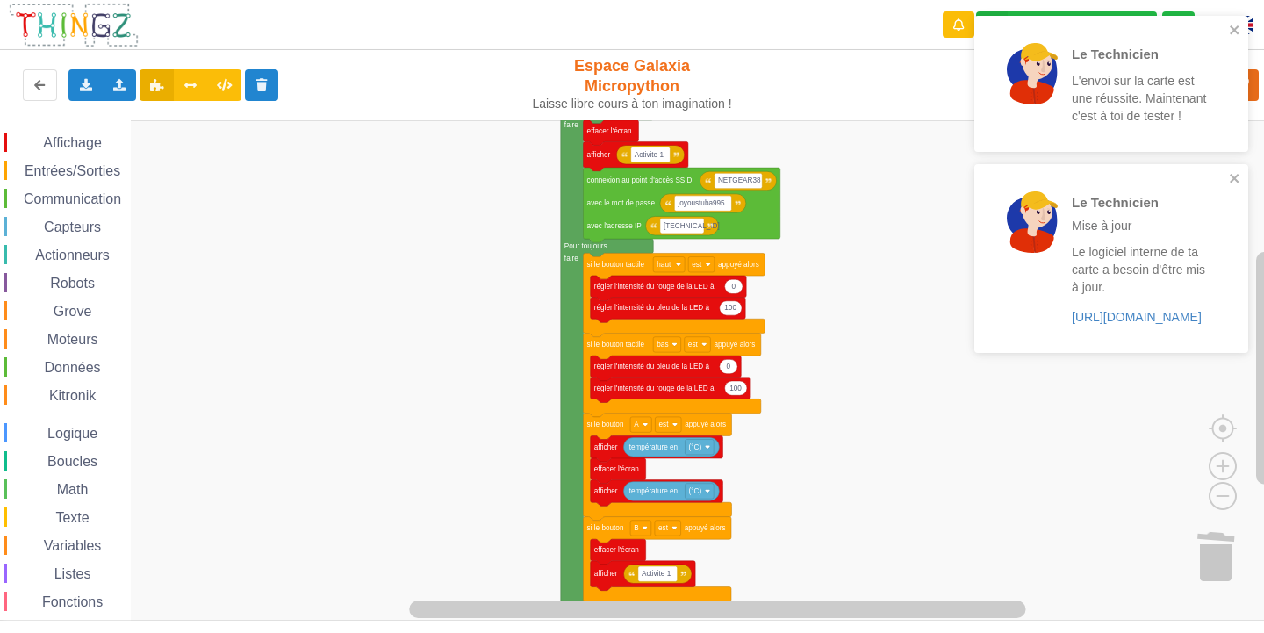
click at [845, 282] on rect "Espace de travail de Blocky" at bounding box center [638, 370] width 1277 height 501
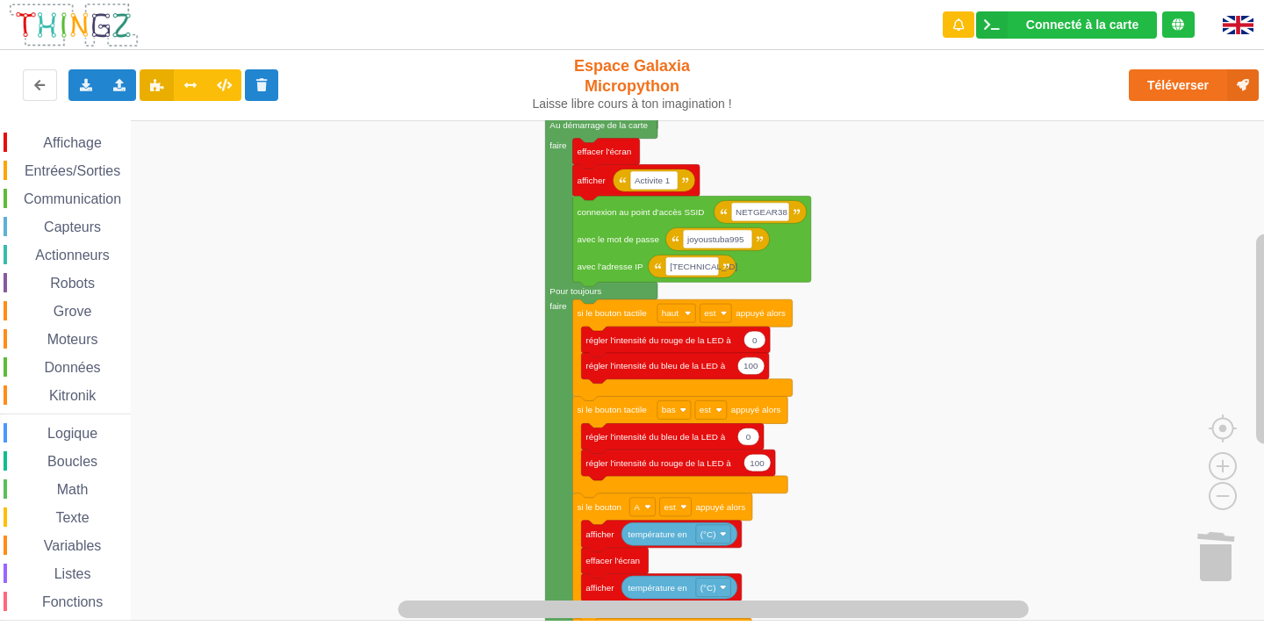
click at [928, 276] on rect "Espace de travail de Blocky" at bounding box center [638, 370] width 1277 height 501
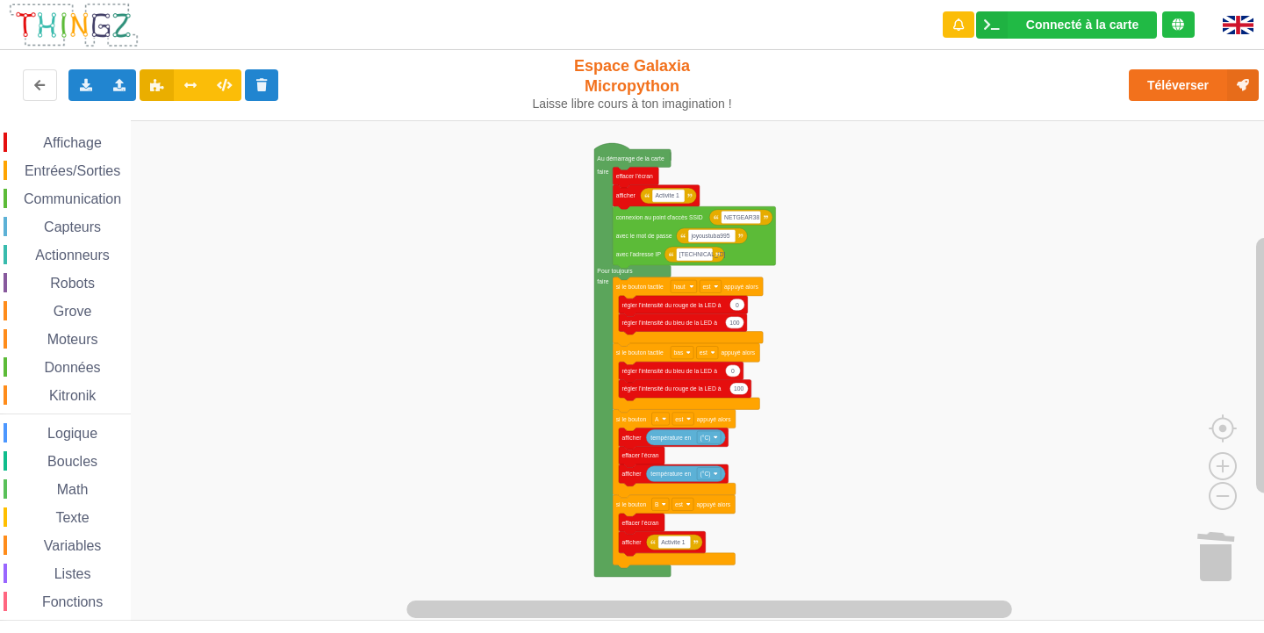
click at [876, 262] on div "Affichage Entrées/Sorties Communication Capteurs Actionneurs Robots Grove Moteu…" at bounding box center [638, 370] width 1277 height 501
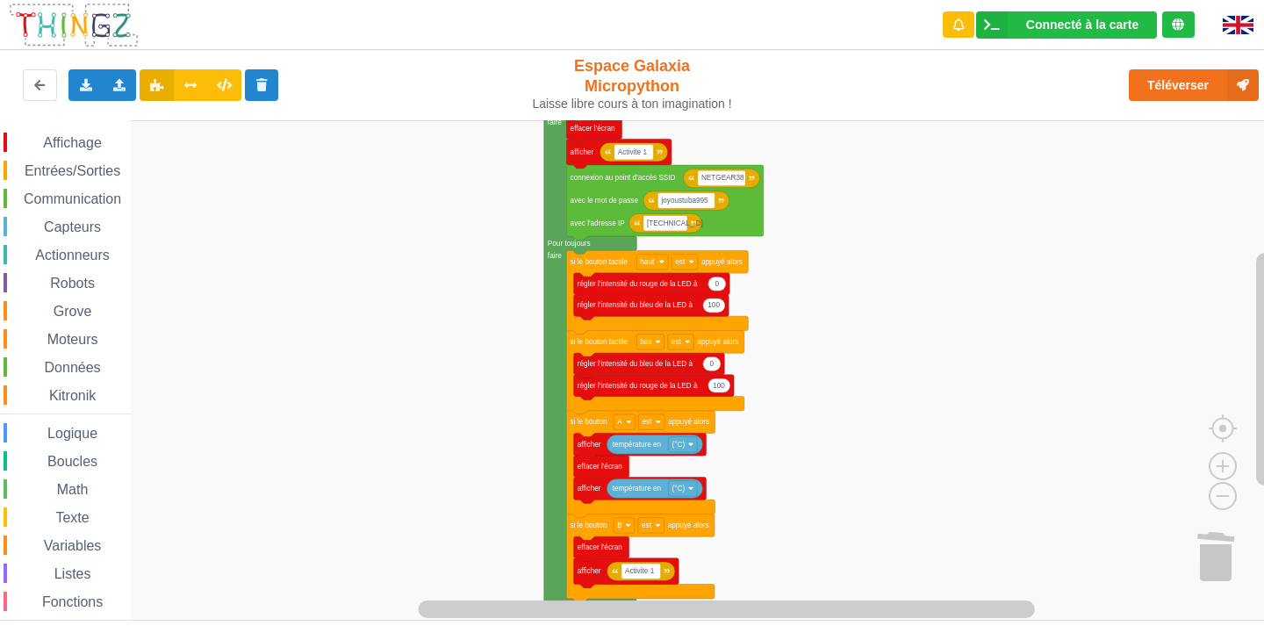
click at [886, 232] on rect "Espace de travail de Blocky" at bounding box center [638, 370] width 1277 height 501
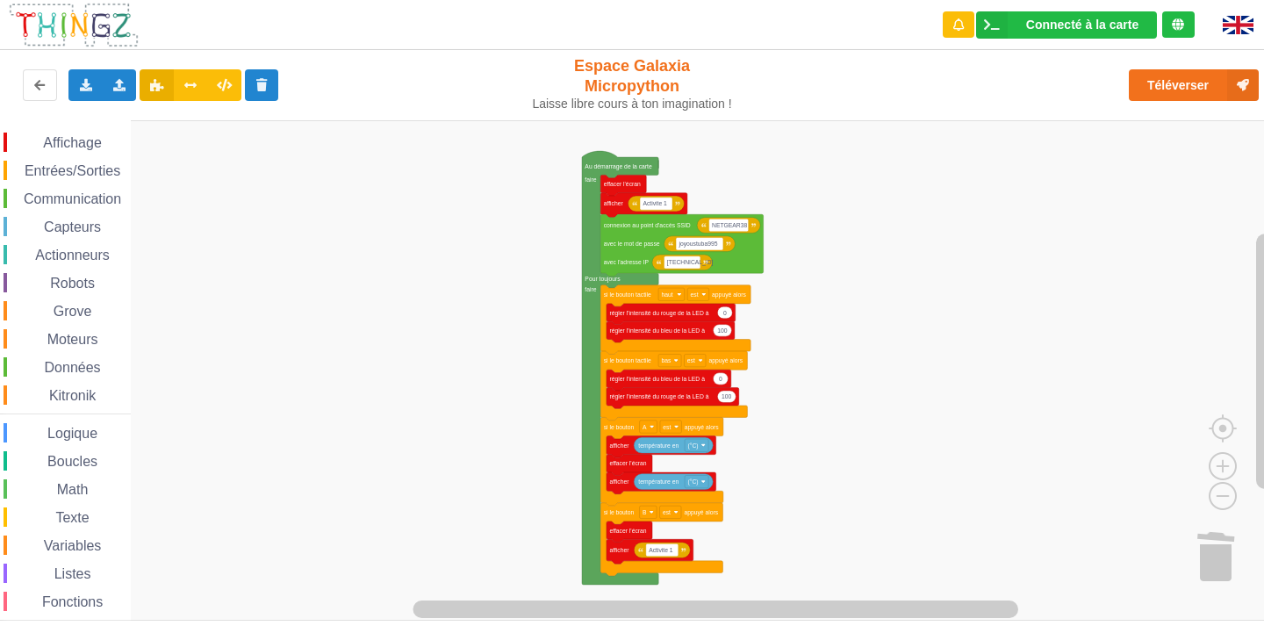
click at [897, 275] on div "Affichage Entrées/Sorties Communication Capteurs Actionneurs Robots Grove Moteu…" at bounding box center [638, 370] width 1277 height 501
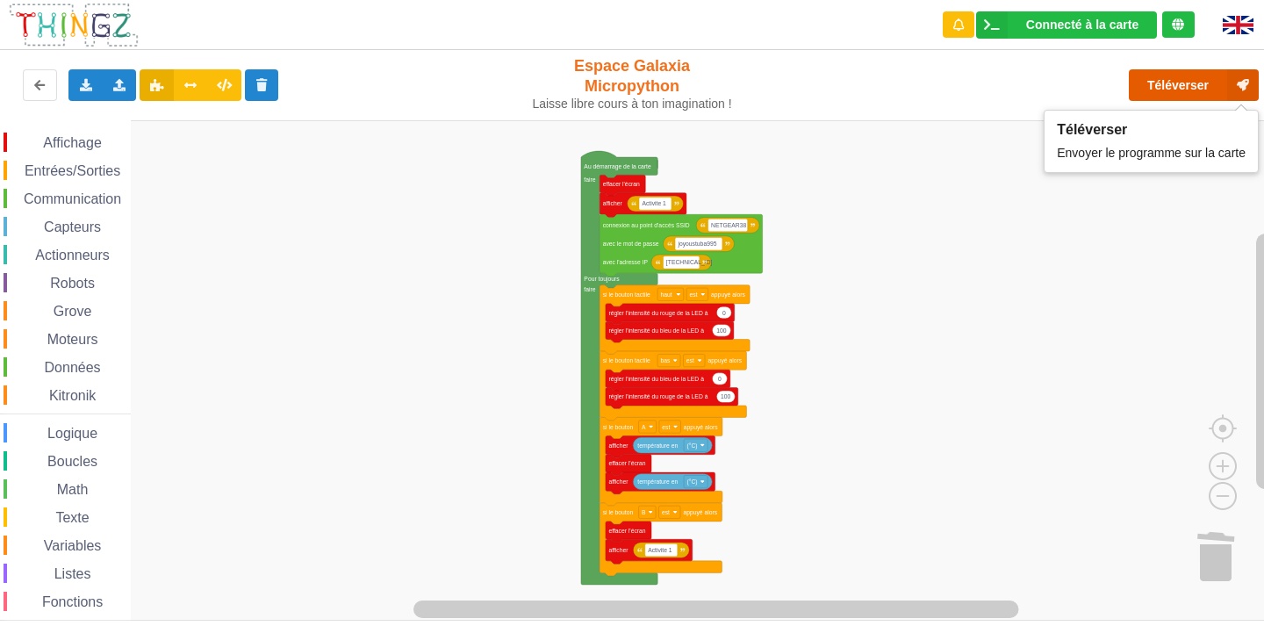
click at [1164, 84] on button "Téléverser" at bounding box center [1194, 85] width 130 height 32
click at [1185, 73] on button "Téléverser" at bounding box center [1194, 85] width 130 height 32
click at [1175, 90] on button "Téléverser" at bounding box center [1194, 85] width 130 height 32
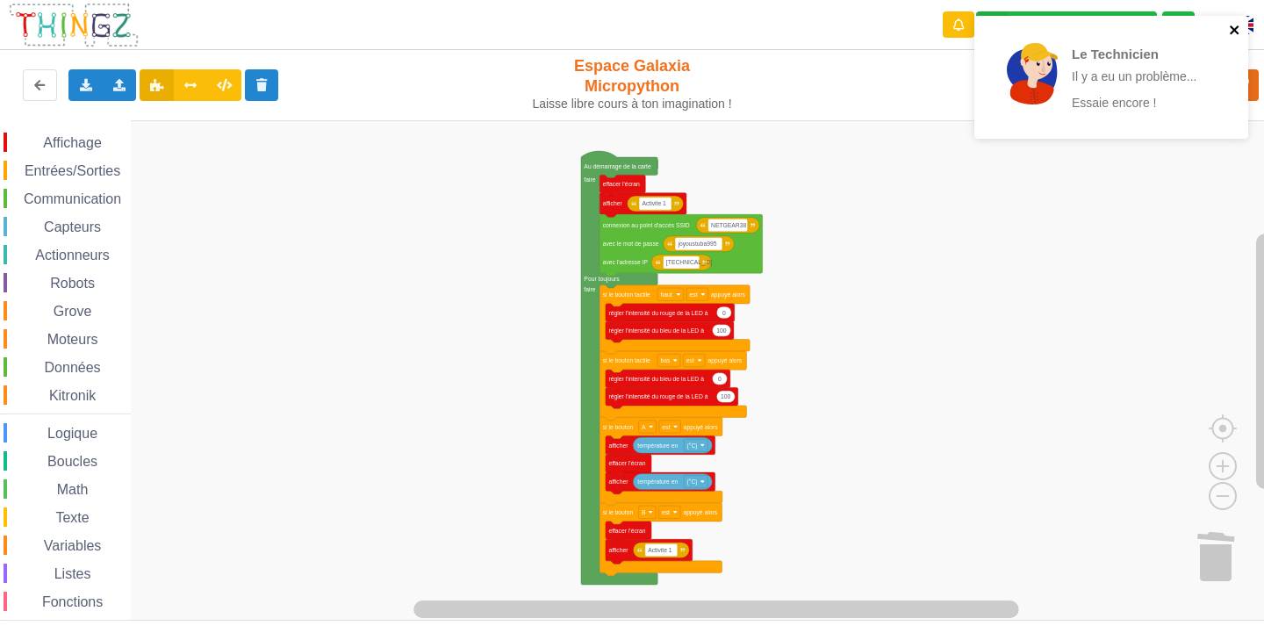
click at [1236, 33] on icon "close" at bounding box center [1235, 30] width 12 height 14
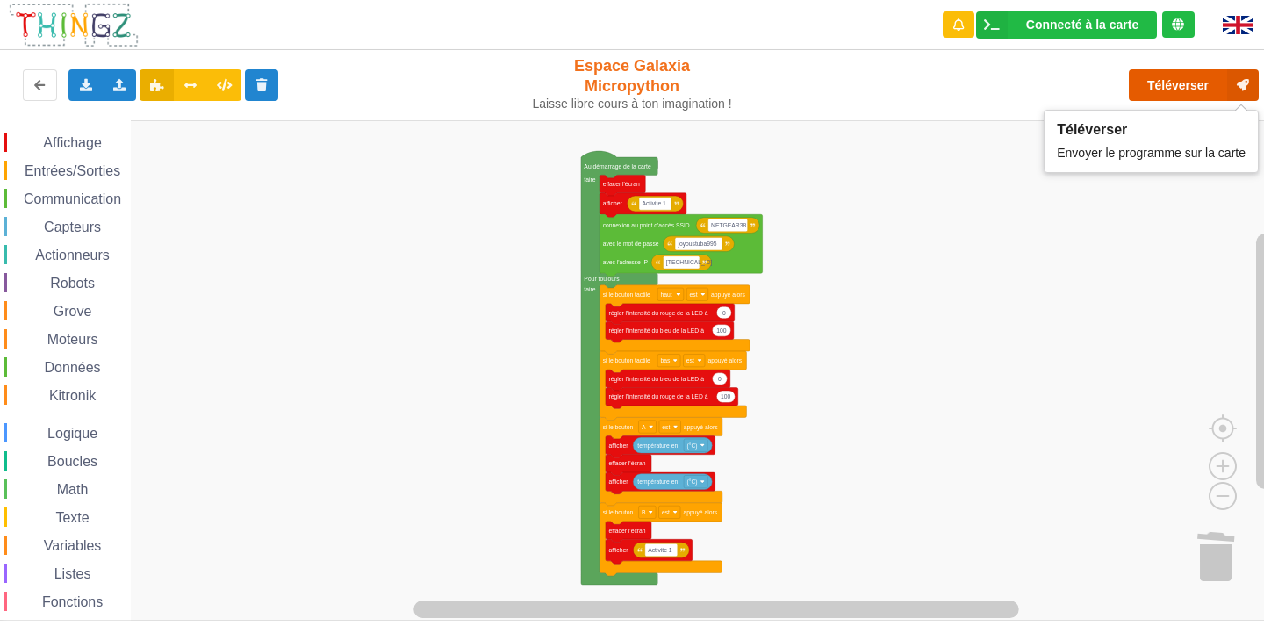
click at [1169, 90] on button "Téléverser" at bounding box center [1194, 85] width 130 height 32
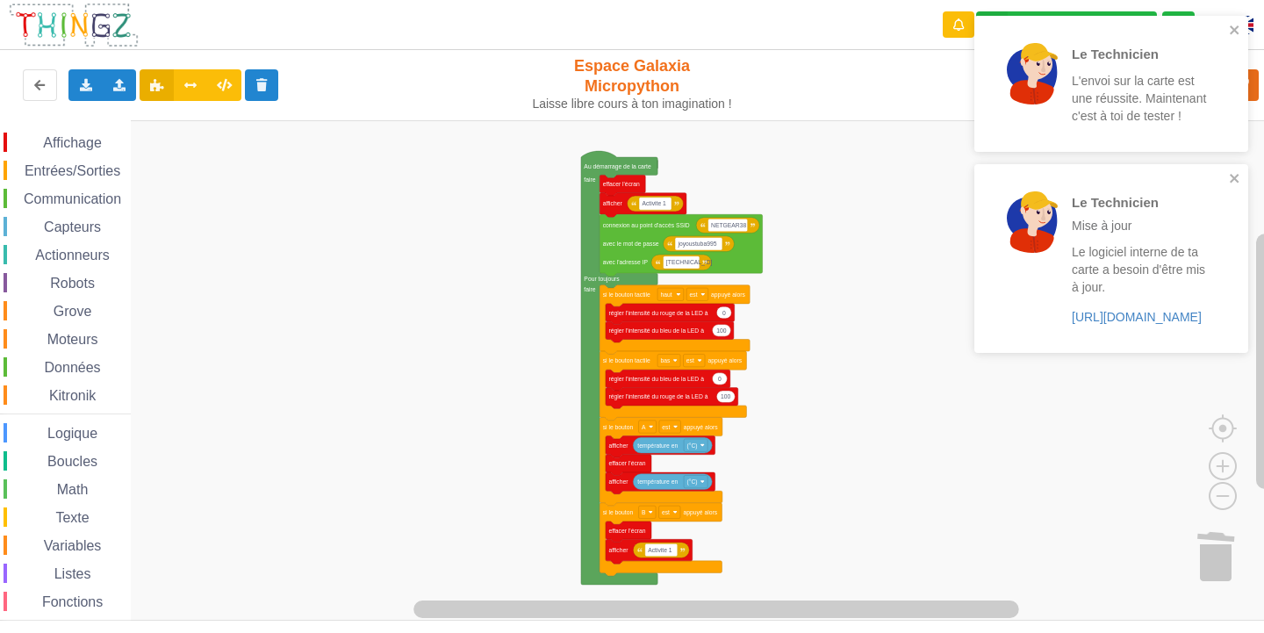
drag, startPoint x: 94, startPoint y: 182, endPoint x: 83, endPoint y: 184, distance: 10.7
click at [94, 181] on div "Affichage Entrées/Sorties Communication Capteurs Actionneurs Robots Grove Moteu…" at bounding box center [65, 396] width 131 height 526
click at [83, 185] on div "Affichage Entrées/Sorties Communication Capteurs Actionneurs Robots Grove Moteu…" at bounding box center [65, 396] width 131 height 526
click at [80, 198] on span "Communication" at bounding box center [72, 198] width 103 height 15
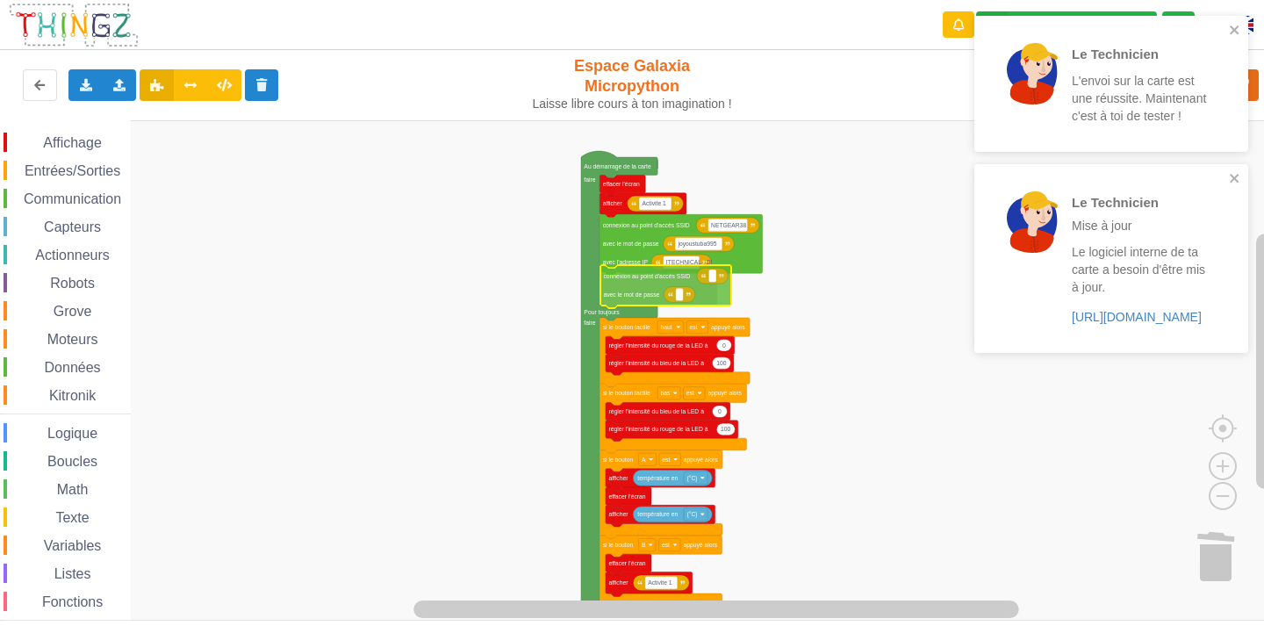
click at [639, 285] on div "Affichage Entrées/Sorties Communication Capteurs Actionneurs Robots Grove Moteu…" at bounding box center [638, 370] width 1277 height 501
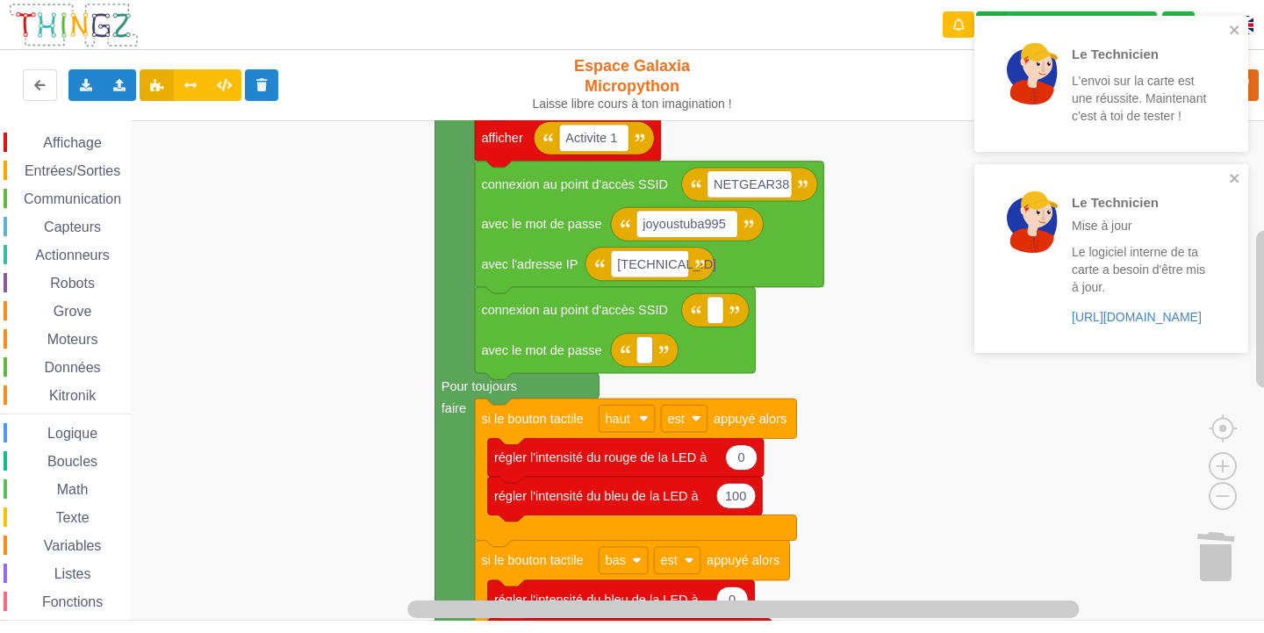
click at [893, 391] on rect "Espace de travail de Blocky" at bounding box center [638, 370] width 1277 height 501
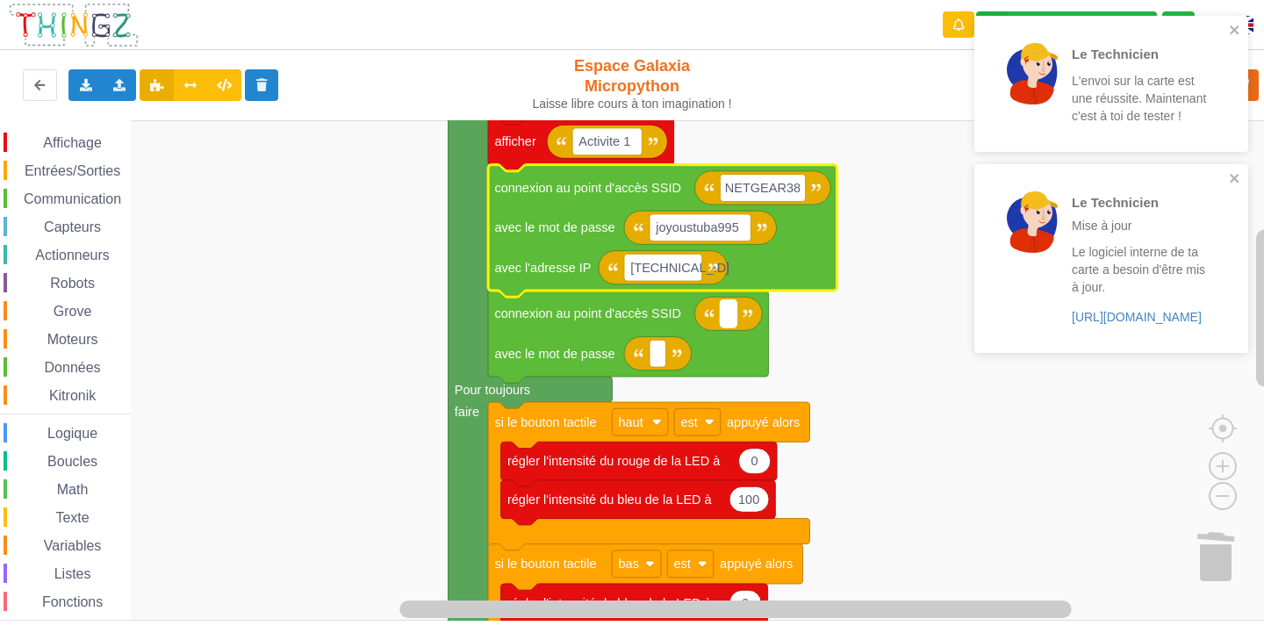
click at [731, 323] on rect "Espace de travail de Blocky" at bounding box center [729, 313] width 17 height 27
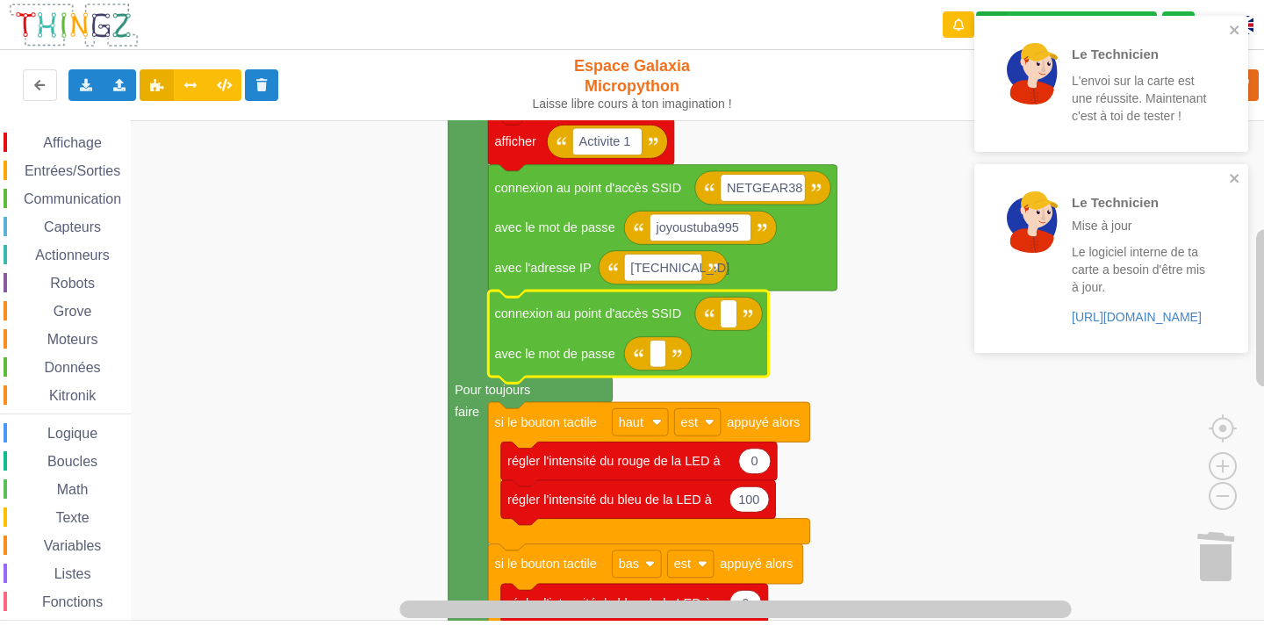
type input "NETGEAR38"
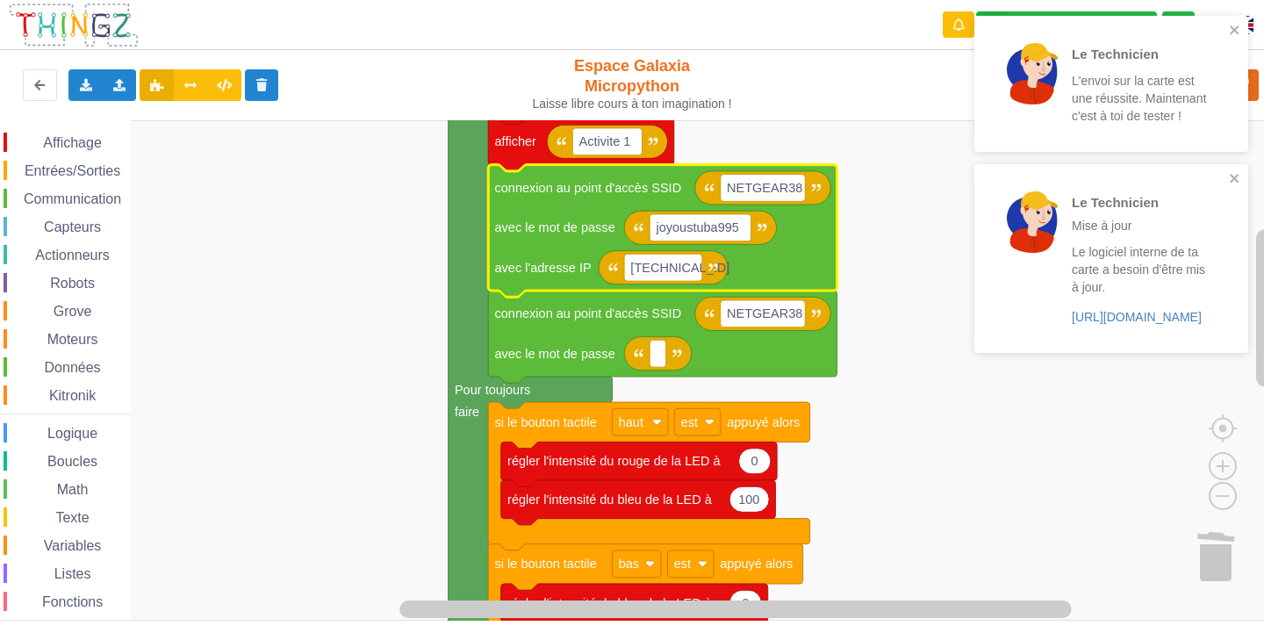
click at [742, 228] on rect "Espace de travail de Blocky" at bounding box center [700, 227] width 101 height 27
click at [742, 228] on input "joyoustuba995" at bounding box center [700, 227] width 101 height 27
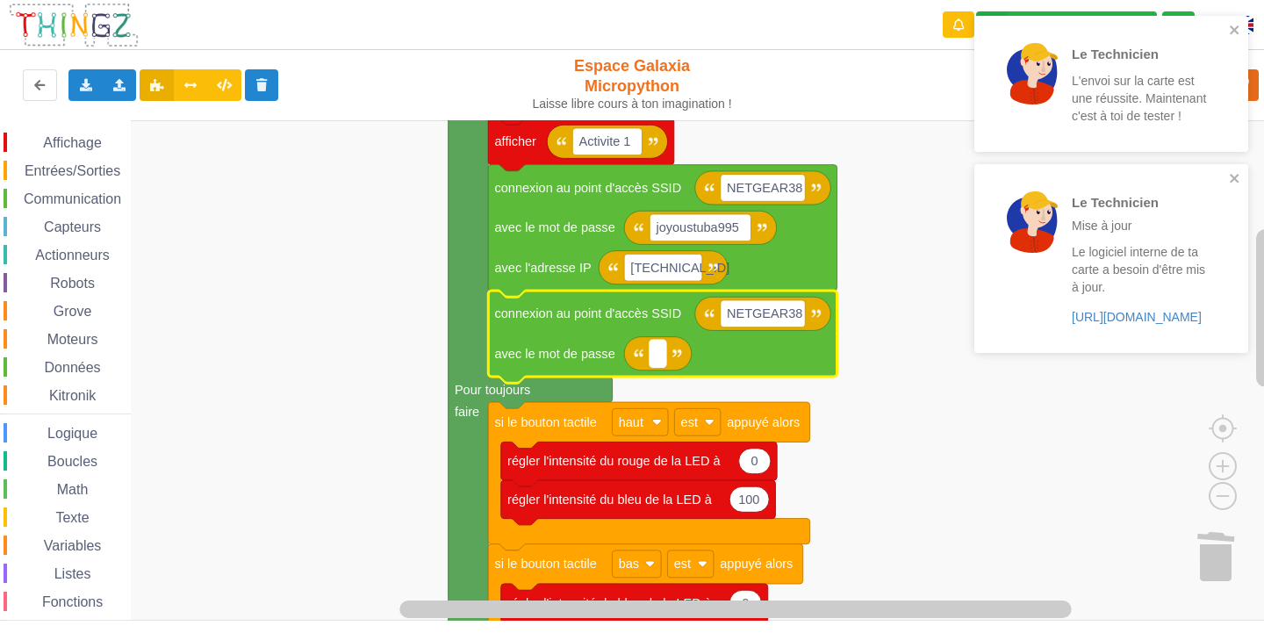
click at [659, 352] on text "Espace de travail de Blocky" at bounding box center [658, 354] width 4 height 14
type input "joyoustuba995"
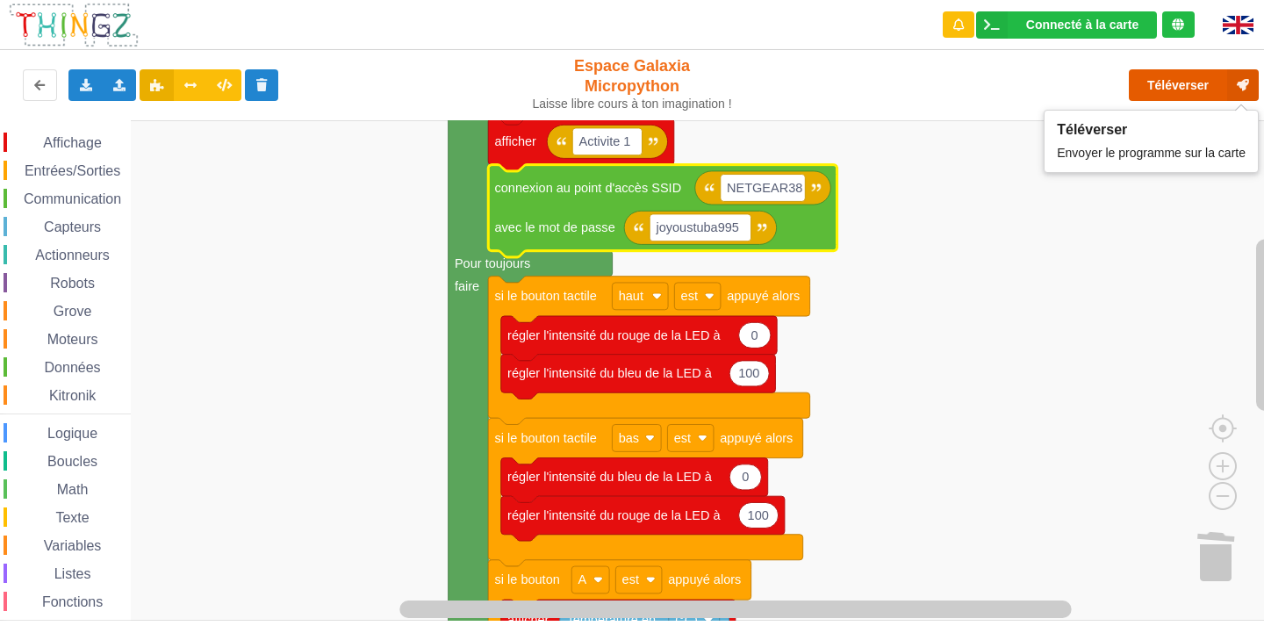
click at [1155, 90] on button "Téléverser" at bounding box center [1194, 85] width 130 height 32
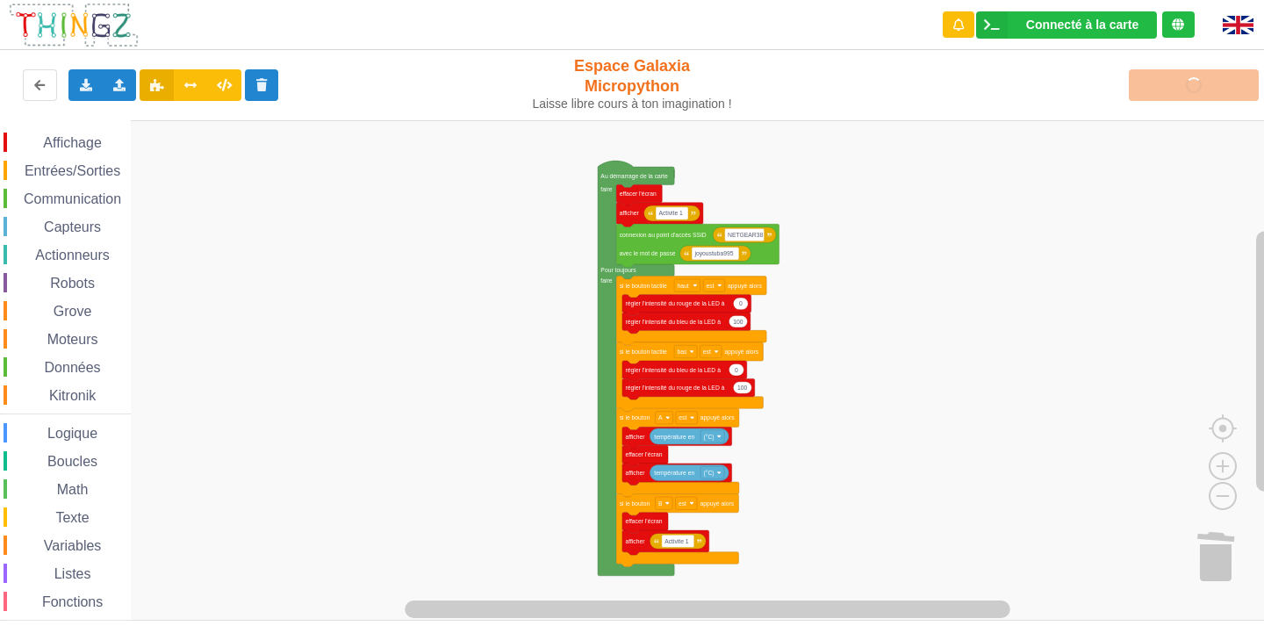
click at [842, 295] on div "Affichage Entrées/Sorties Communication Capteurs Actionneurs Robots Grove Moteu…" at bounding box center [638, 370] width 1277 height 501
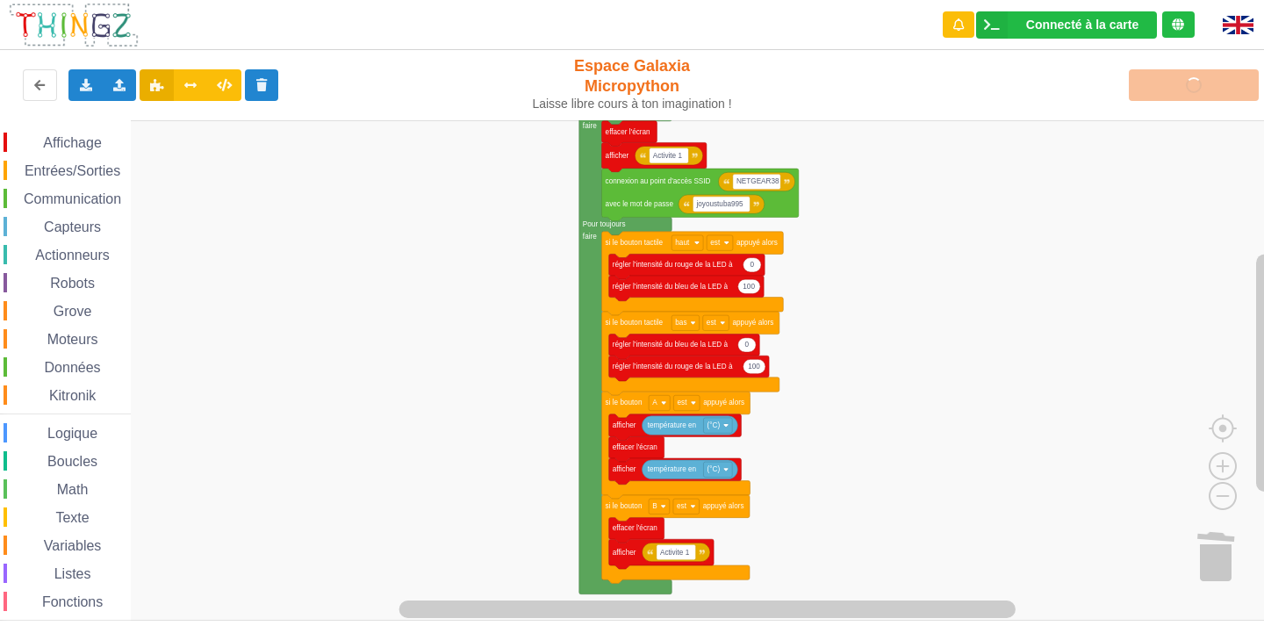
click at [897, 259] on rect "Espace de travail de Blocky" at bounding box center [638, 370] width 1277 height 501
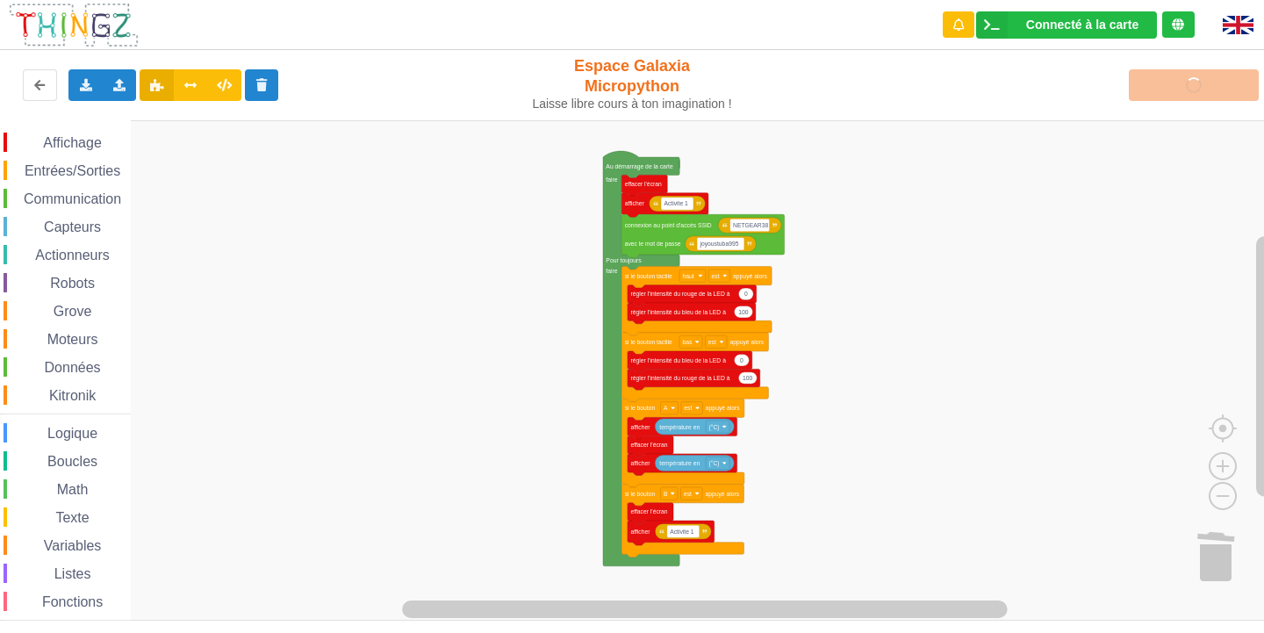
click at [857, 293] on div "Affichage Entrées/Sorties Communication Capteurs Actionneurs Robots Grove Moteu…" at bounding box center [638, 370] width 1277 height 501
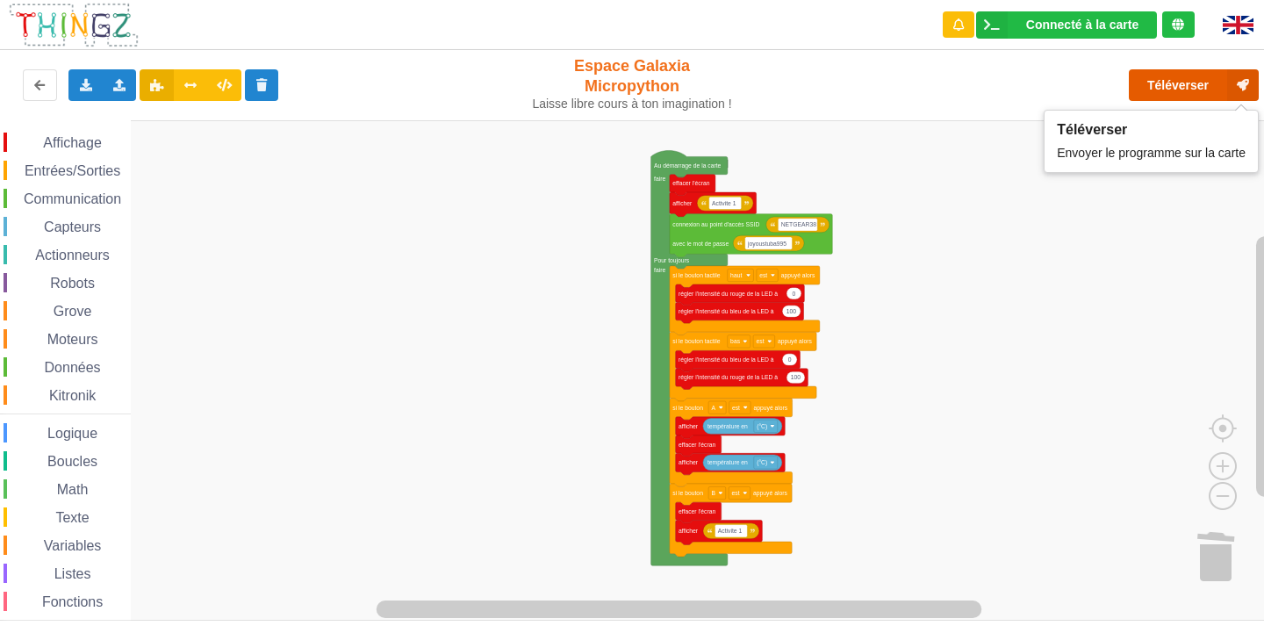
click at [1139, 84] on button "Téléverser" at bounding box center [1194, 85] width 130 height 32
click at [1141, 85] on button "Téléverser" at bounding box center [1194, 85] width 130 height 32
click at [1148, 90] on button "Téléverser" at bounding box center [1194, 85] width 130 height 32
